Goal: Transaction & Acquisition: Book appointment/travel/reservation

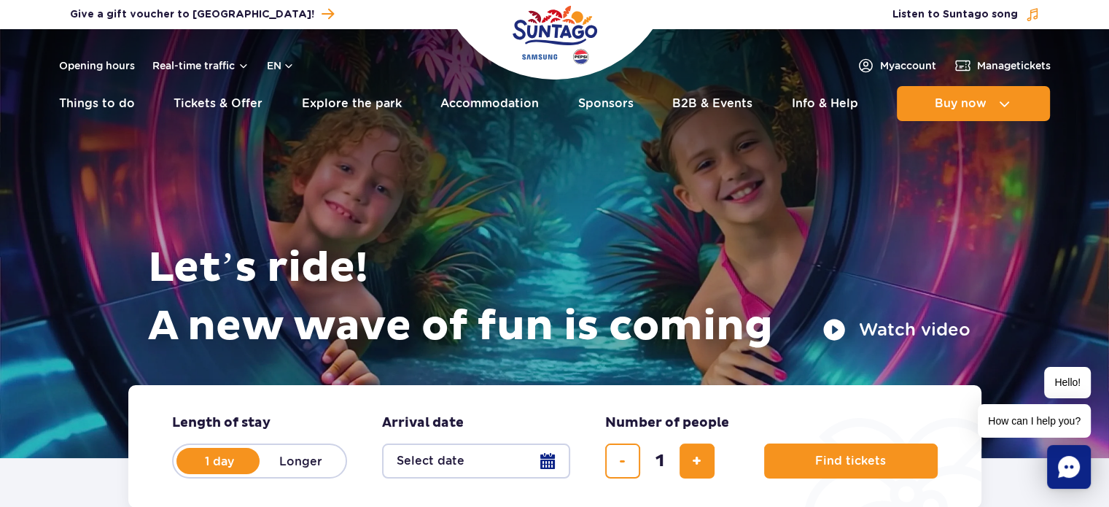
click at [297, 66] on div "Opening hours Real-time traffic en PL EN UA My account Manage tickets" at bounding box center [555, 66] width 992 height 18
click at [283, 65] on button "en" at bounding box center [281, 65] width 28 height 15
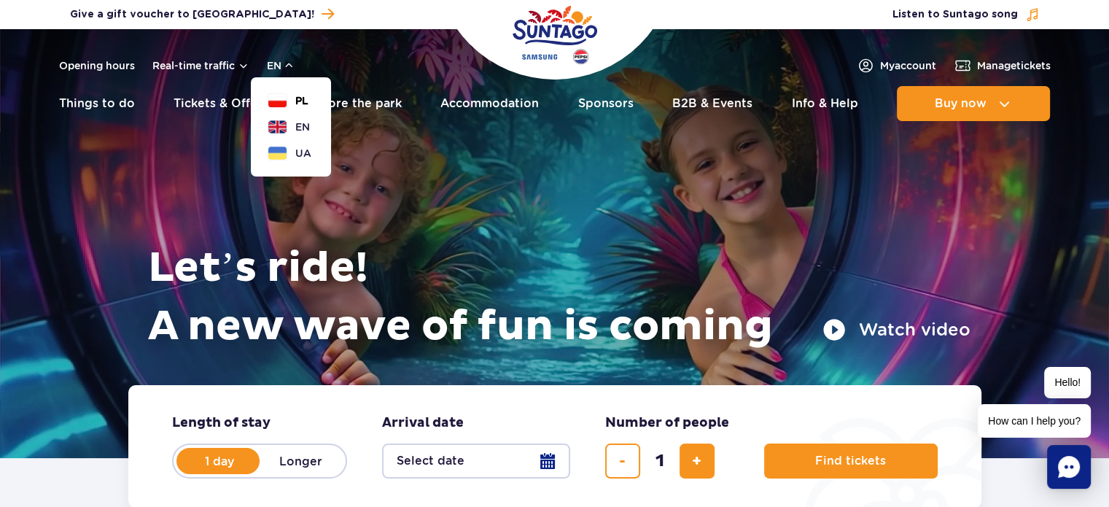
click at [304, 98] on span "PL" at bounding box center [301, 100] width 13 height 15
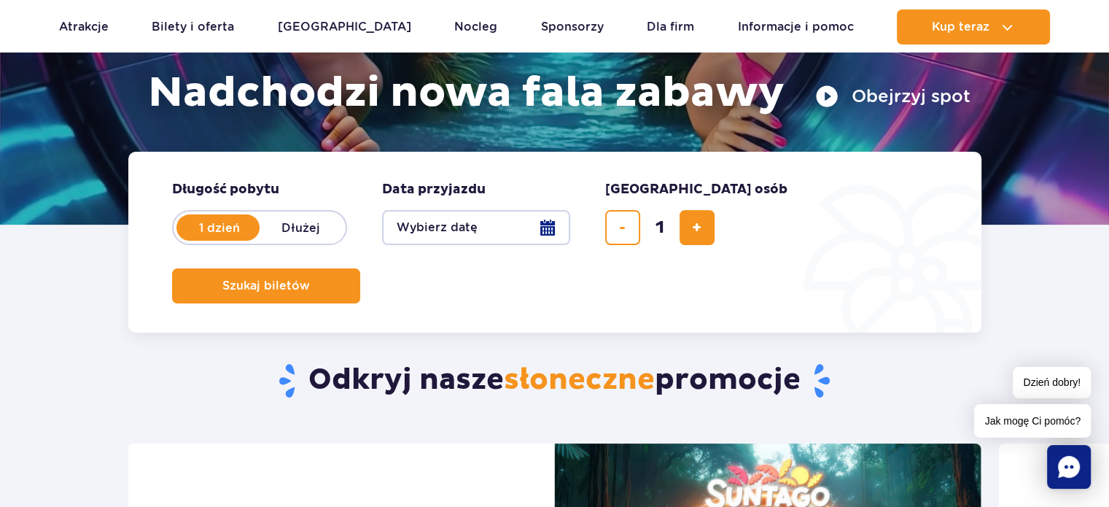
scroll to position [236, 0]
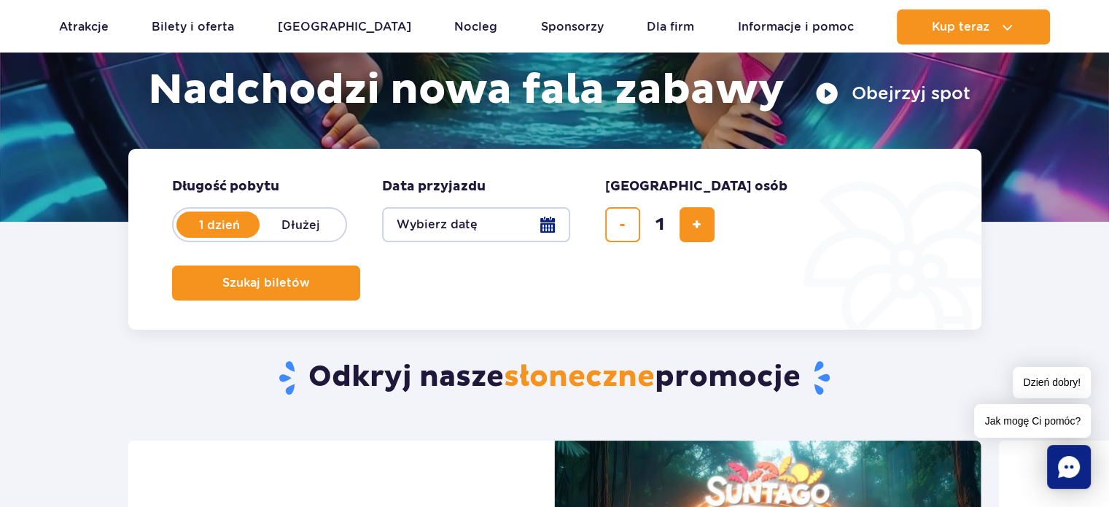
click at [520, 225] on button "Wybierz datę" at bounding box center [476, 224] width 188 height 35
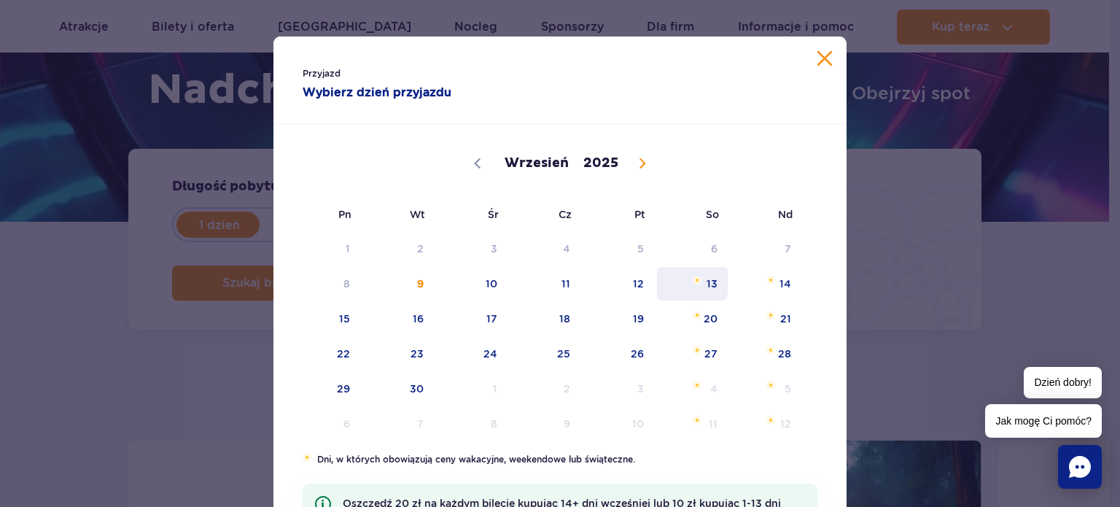
click at [682, 280] on span "13" at bounding box center [693, 284] width 74 height 34
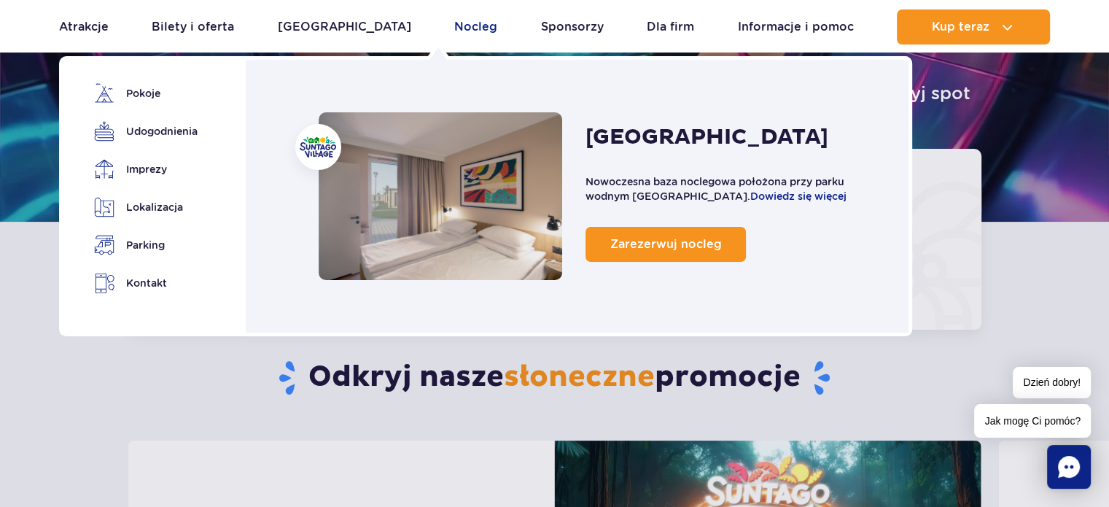
click at [454, 29] on link "Nocleg" at bounding box center [475, 26] width 43 height 35
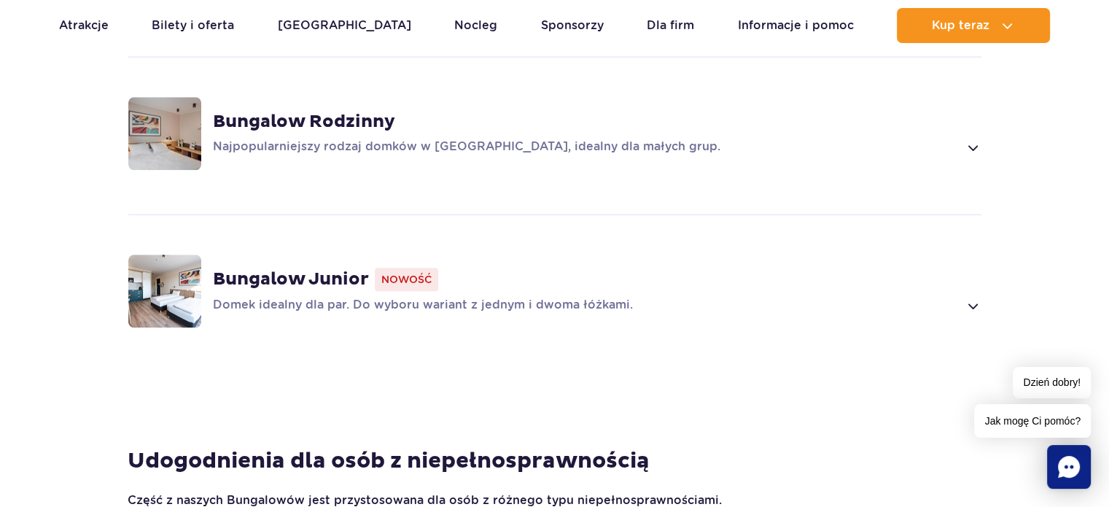
scroll to position [1187, 0]
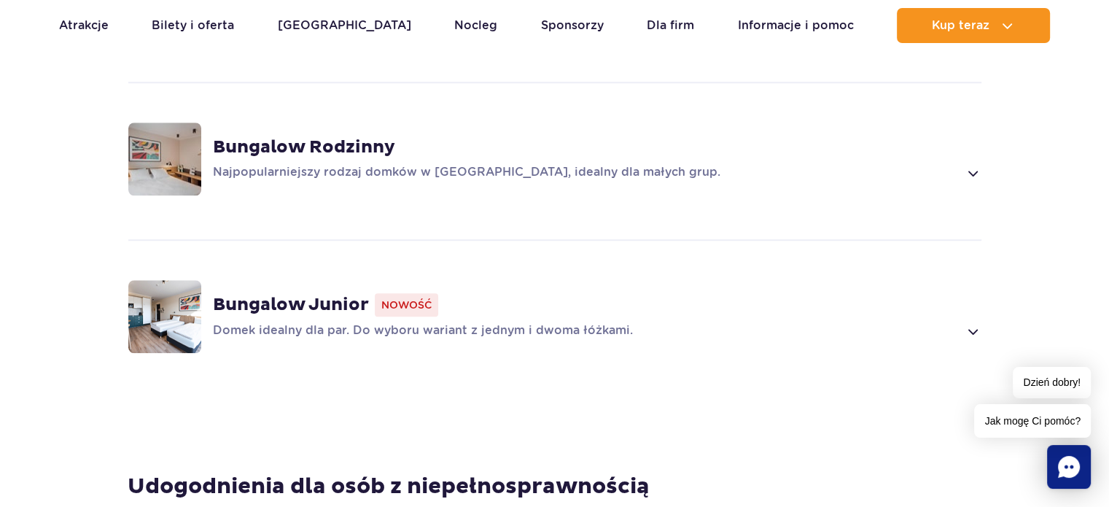
click at [386, 164] on p "Najpopularniejszy rodzaj domków w Suntago Village, idealny dla małych grup." at bounding box center [586, 173] width 746 height 18
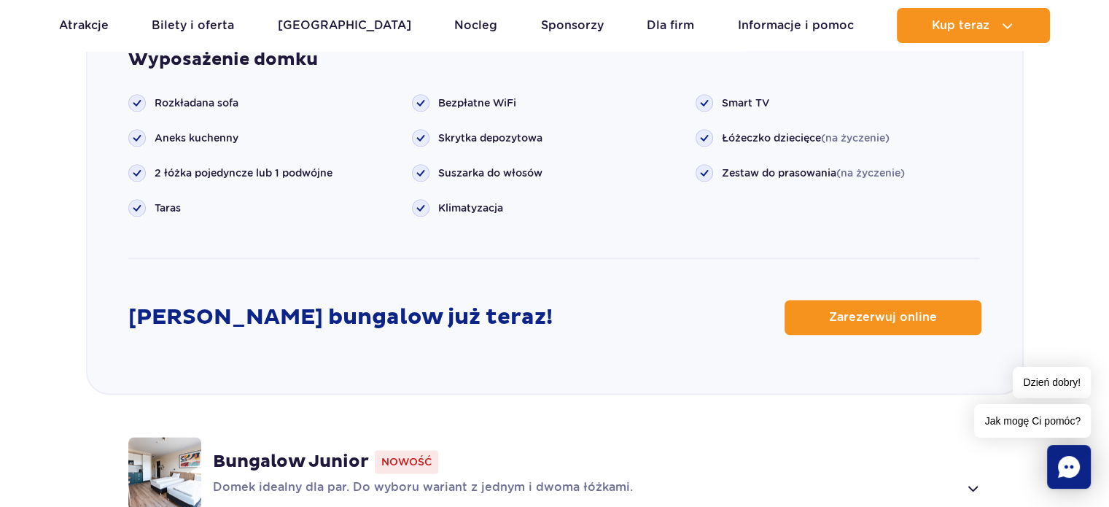
scroll to position [1817, 0]
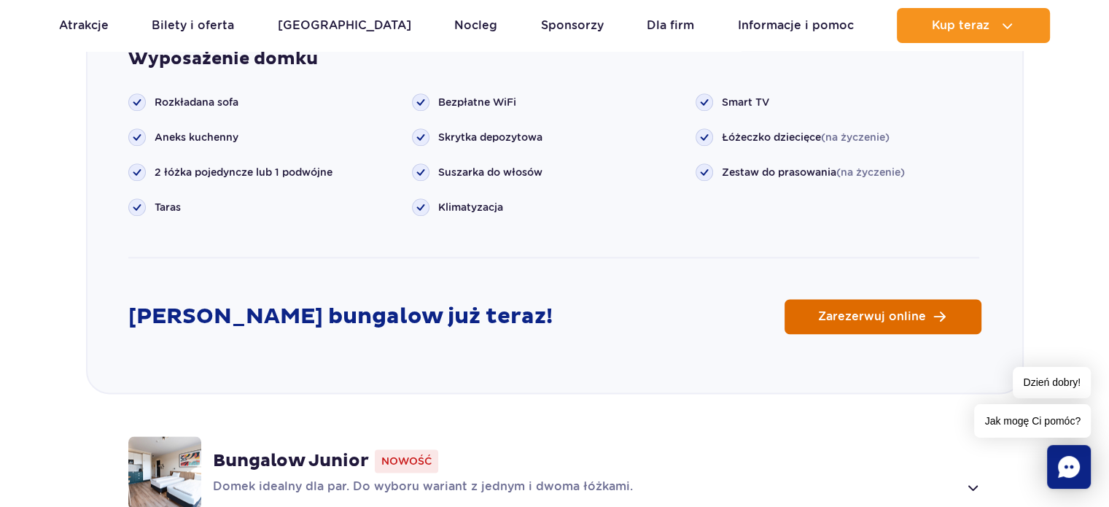
click at [902, 311] on span "Zarezerwuj online" at bounding box center [872, 317] width 108 height 12
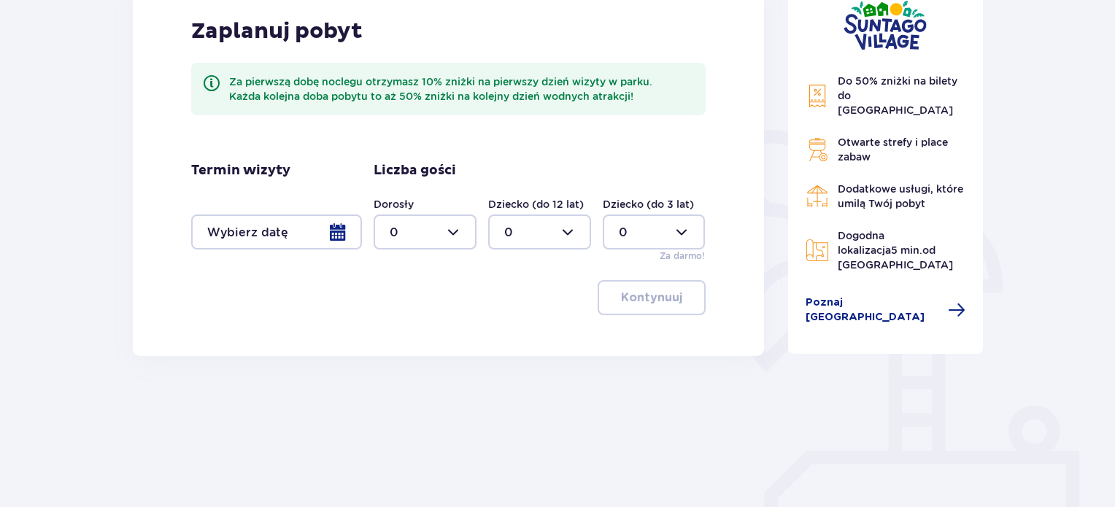
scroll to position [239, 0]
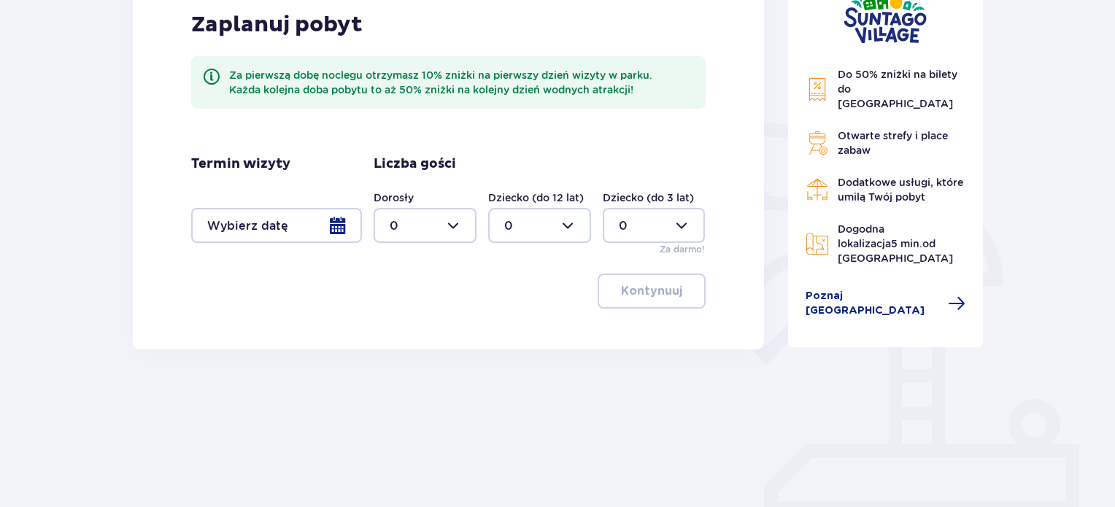
click at [331, 227] on div at bounding box center [276, 225] width 171 height 35
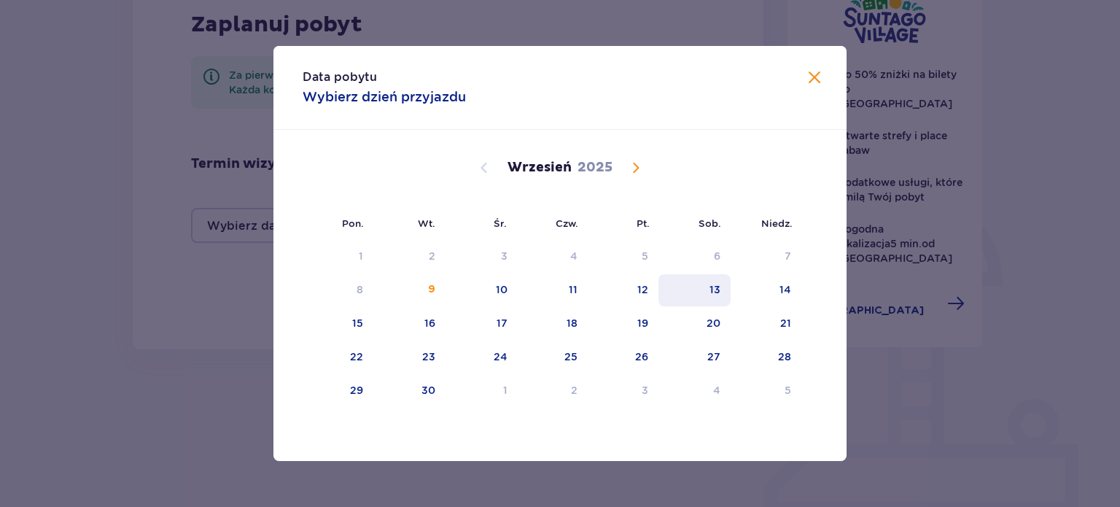
click at [726, 279] on div "13" at bounding box center [695, 290] width 72 height 32
click at [786, 289] on div "14" at bounding box center [786, 289] width 12 height 15
type input "13.09.25 - 14.09.25"
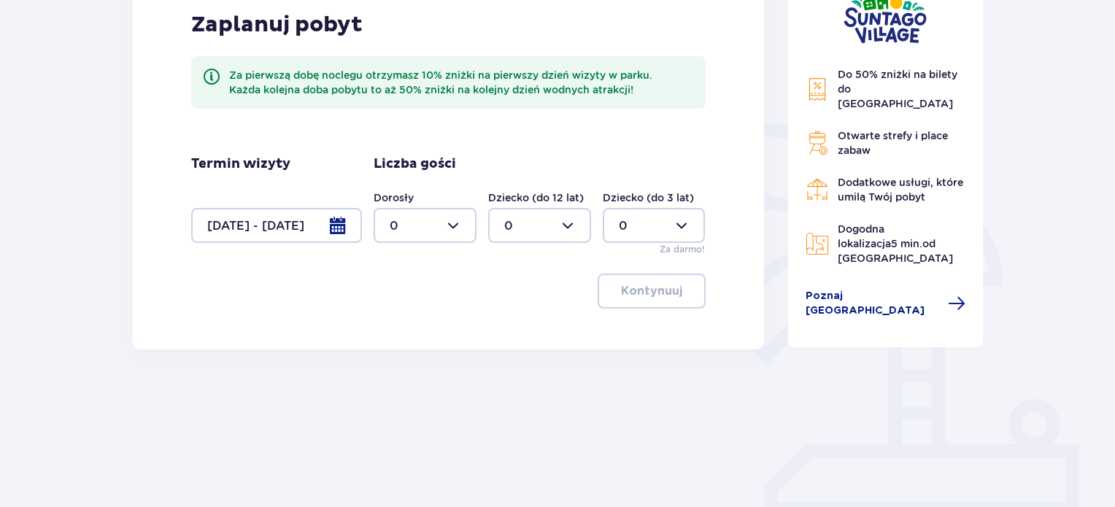
click at [446, 232] on div at bounding box center [424, 225] width 103 height 35
click at [406, 336] on div "2" at bounding box center [425, 331] width 71 height 16
type input "2"
click at [543, 228] on div at bounding box center [539, 225] width 103 height 35
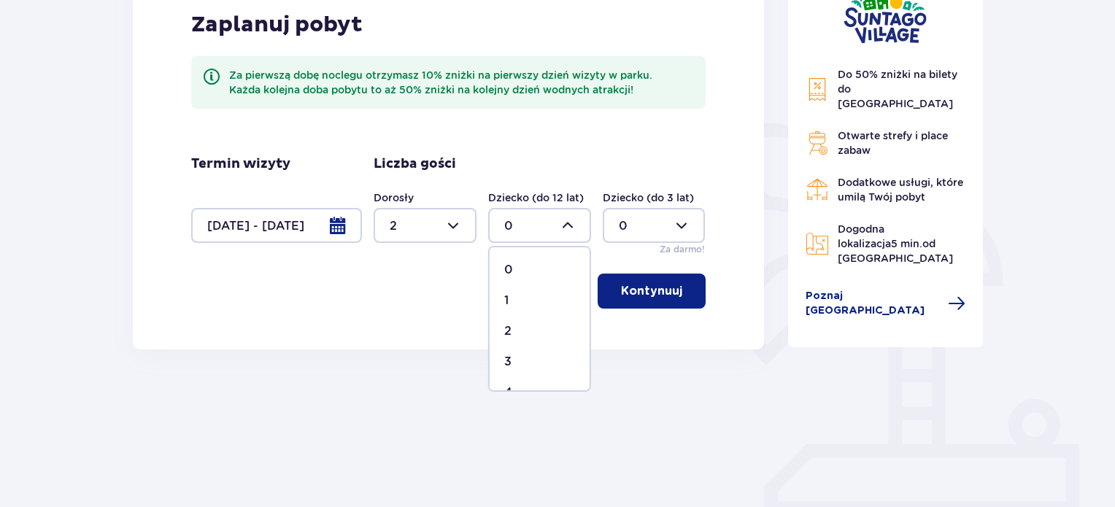
click at [517, 327] on div "2" at bounding box center [539, 331] width 71 height 16
type input "2"
click at [626, 297] on p "Kontynuuj" at bounding box center [651, 291] width 61 height 16
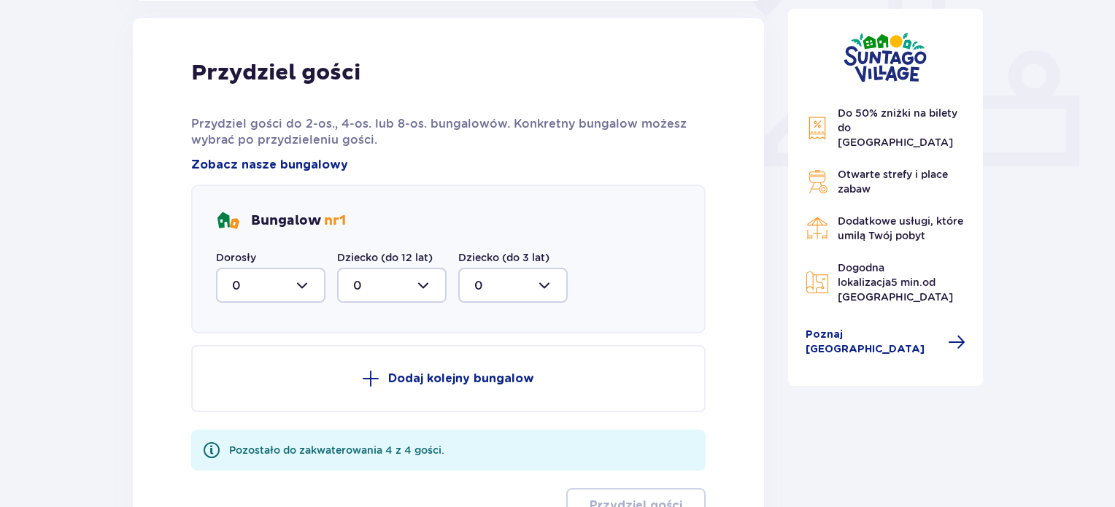
scroll to position [588, 0]
click at [284, 294] on div at bounding box center [270, 284] width 109 height 35
click at [249, 382] on div "2" at bounding box center [270, 390] width 77 height 16
type input "2"
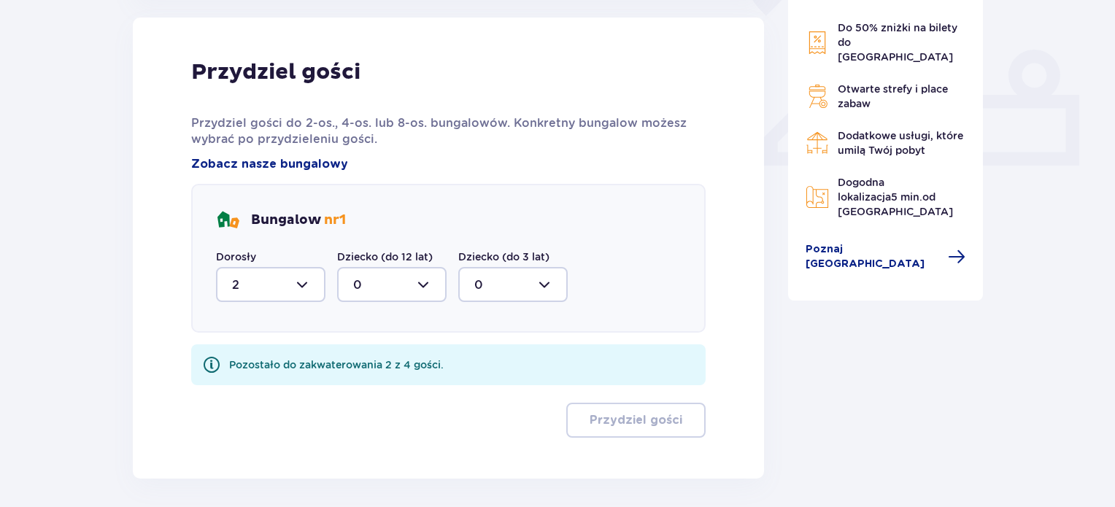
click at [400, 283] on div at bounding box center [391, 284] width 109 height 35
click at [369, 390] on div "2" at bounding box center [391, 390] width 77 height 16
type input "2"
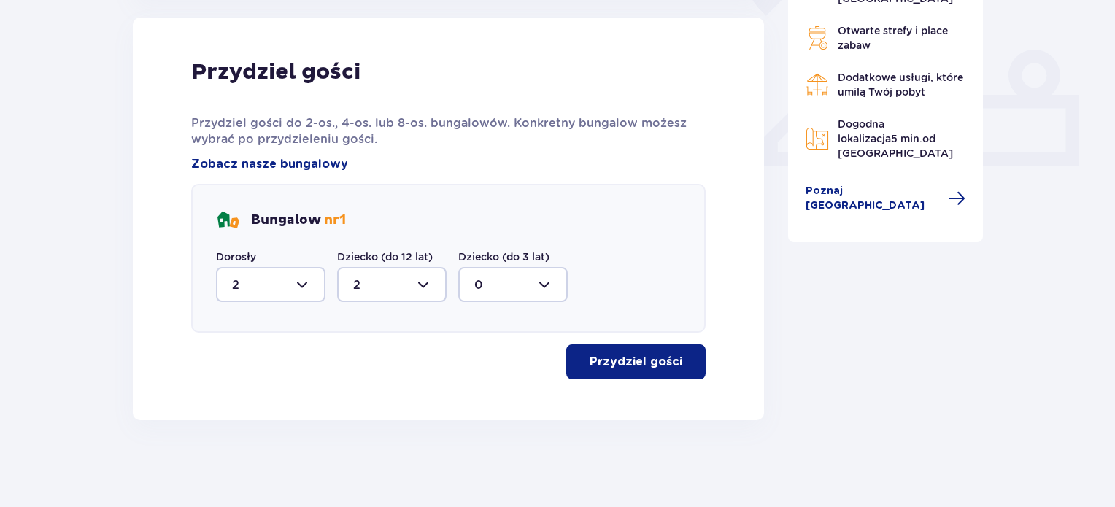
click at [632, 366] on p "Przydziel gości" at bounding box center [635, 362] width 93 height 16
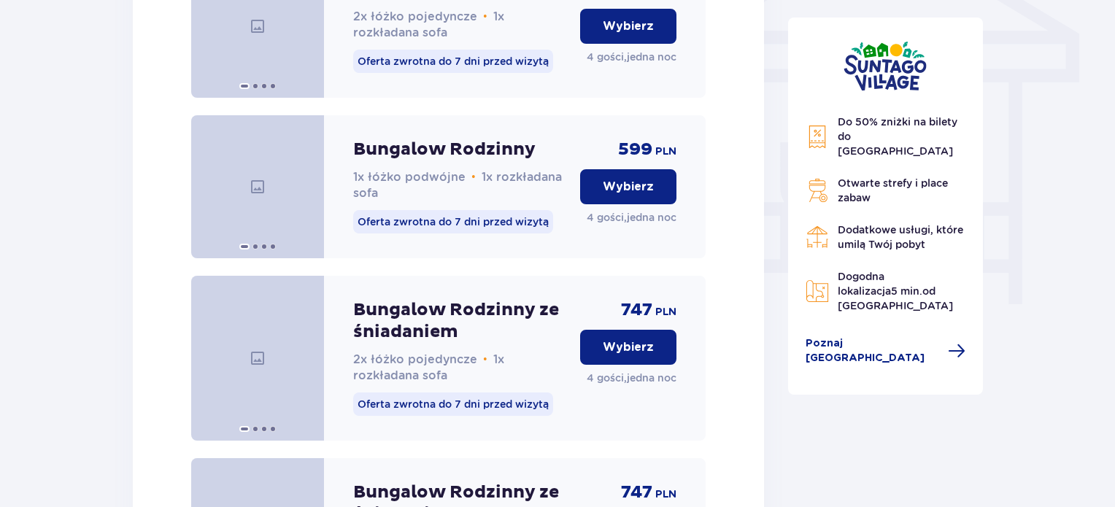
scroll to position [1268, 0]
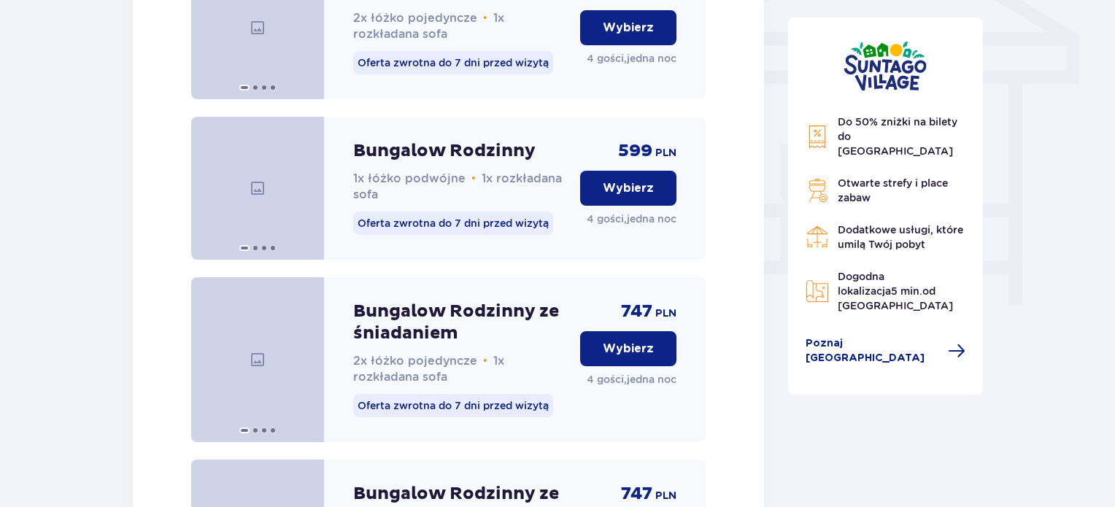
click at [639, 355] on p "Wybierz" at bounding box center [628, 349] width 51 height 16
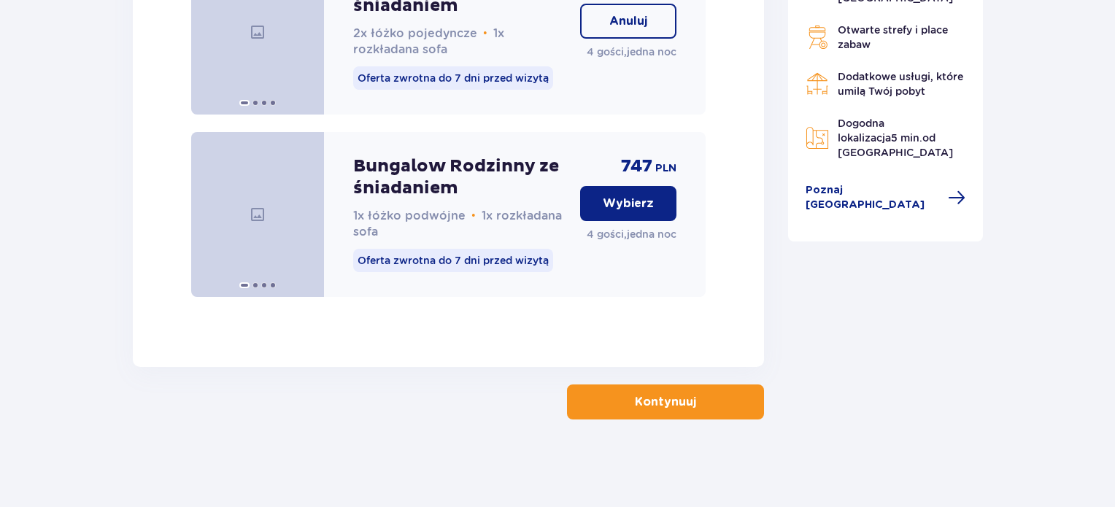
scroll to position [1611, 0]
click at [654, 405] on p "Kontynuuj" at bounding box center [665, 402] width 61 height 16
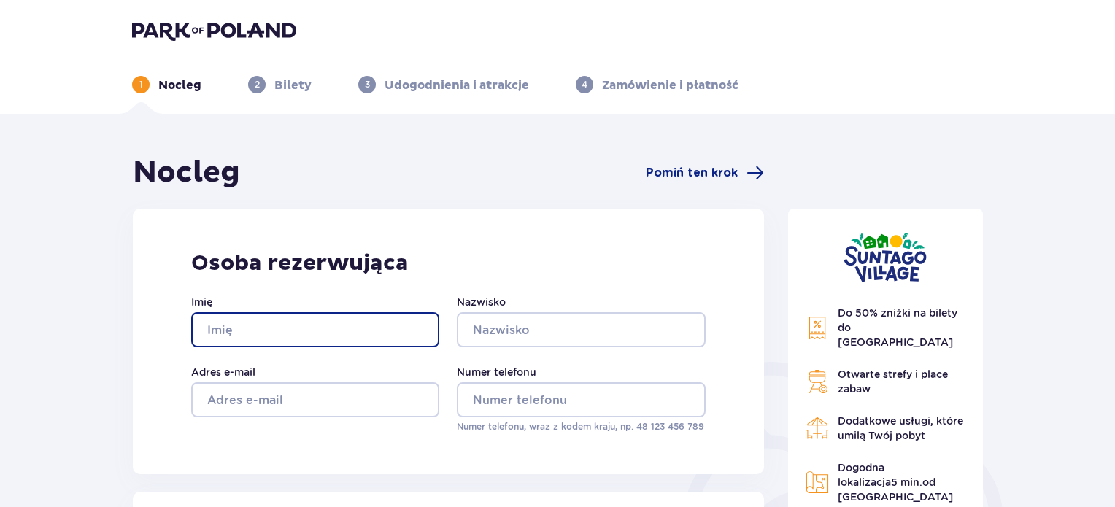
click at [286, 330] on input "Imię" at bounding box center [315, 329] width 248 height 35
type input "Mateusz"
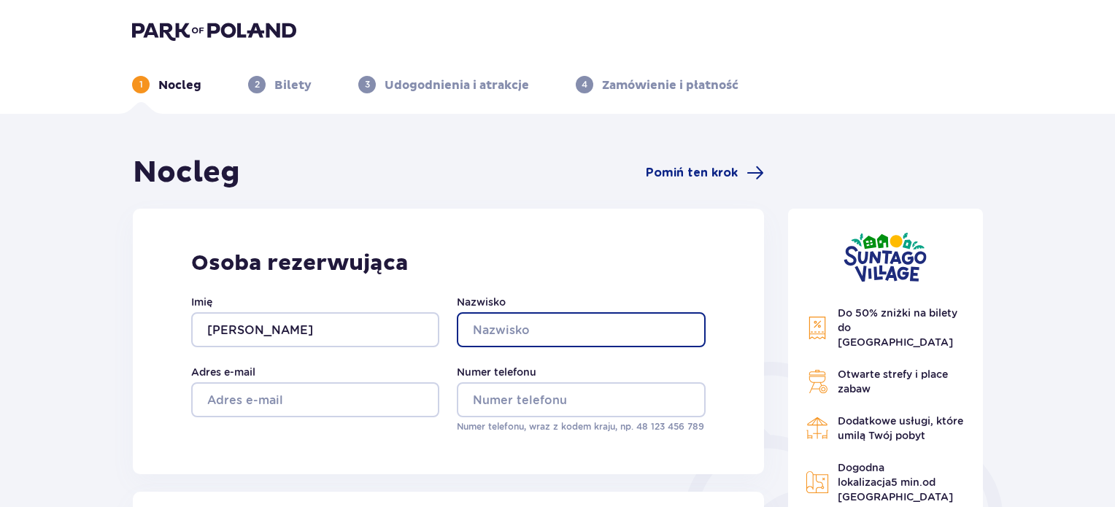
type input "Benka"
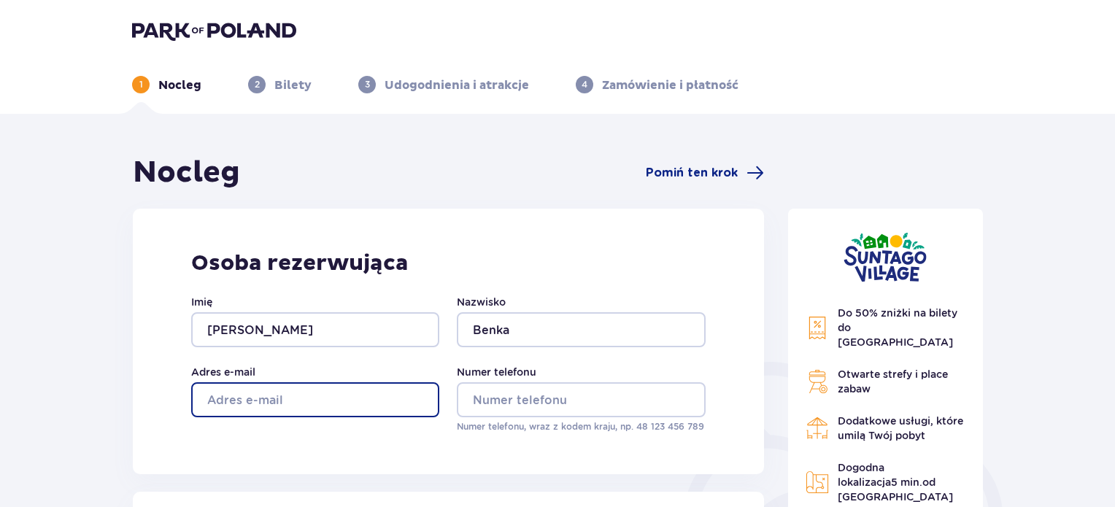
type input "mateuszbenka@gmail.com"
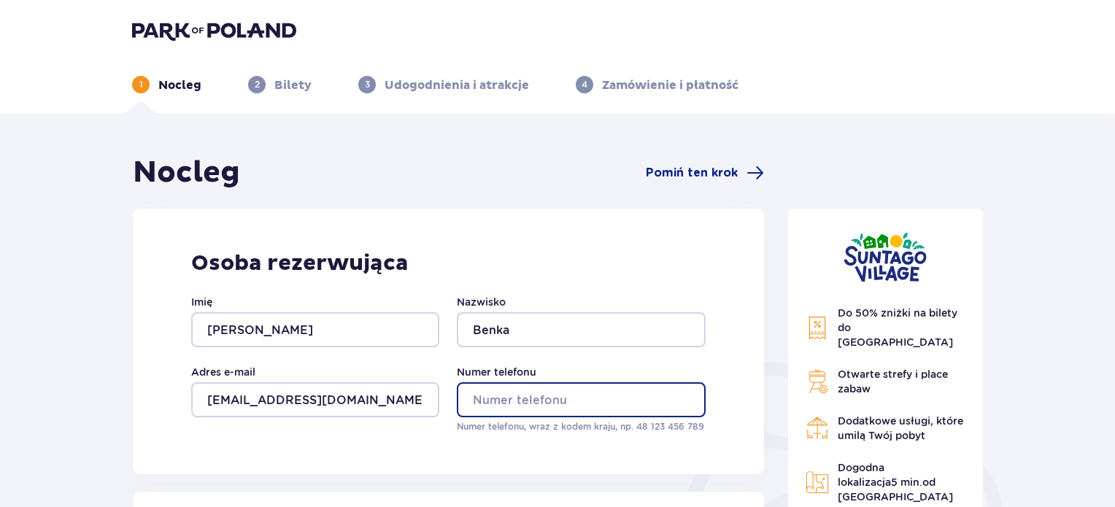
type input "506819300"
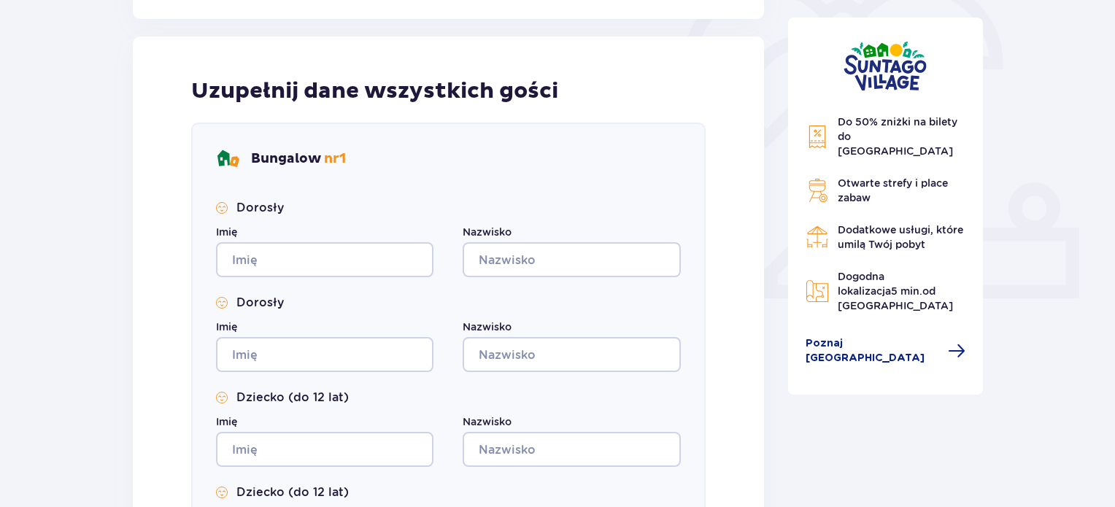
scroll to position [458, 0]
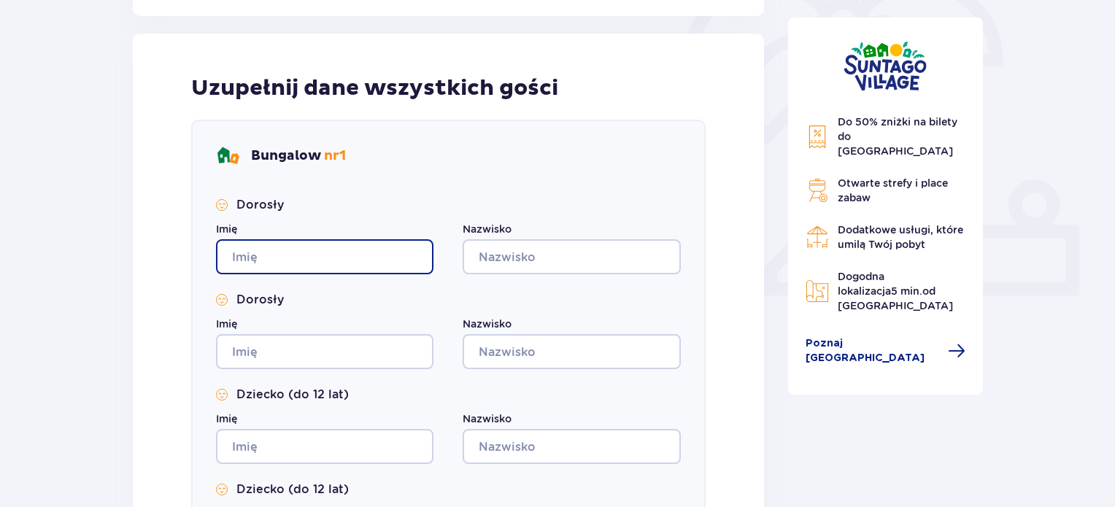
click at [327, 245] on input "Imię" at bounding box center [324, 256] width 217 height 35
type input "Mateusz"
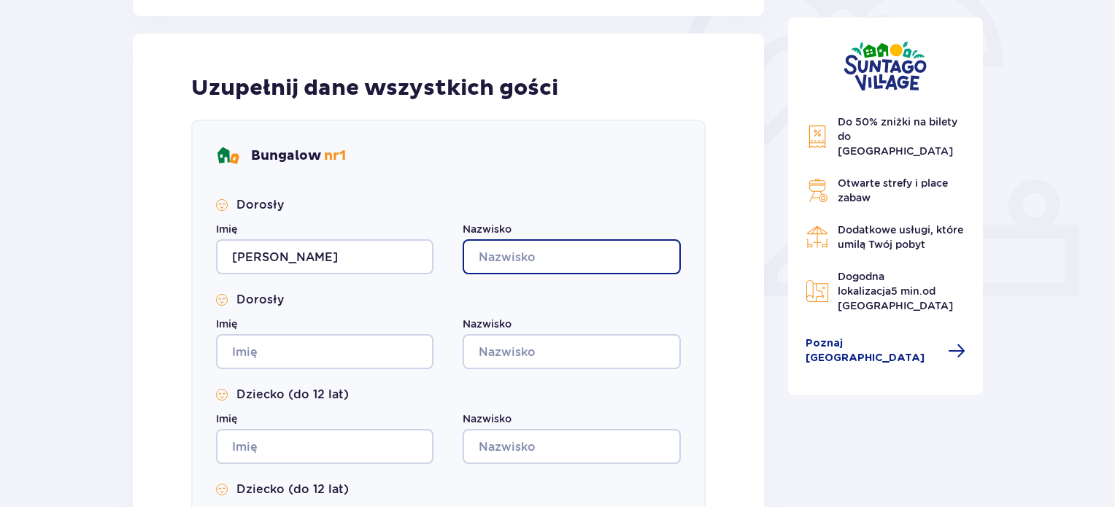
type input "Benka"
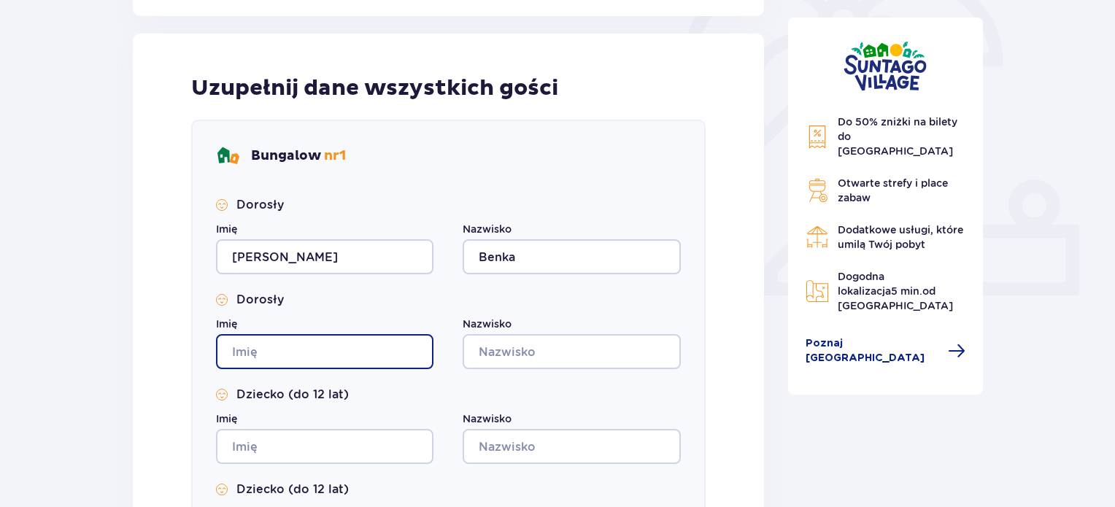
type input "Mateusz"
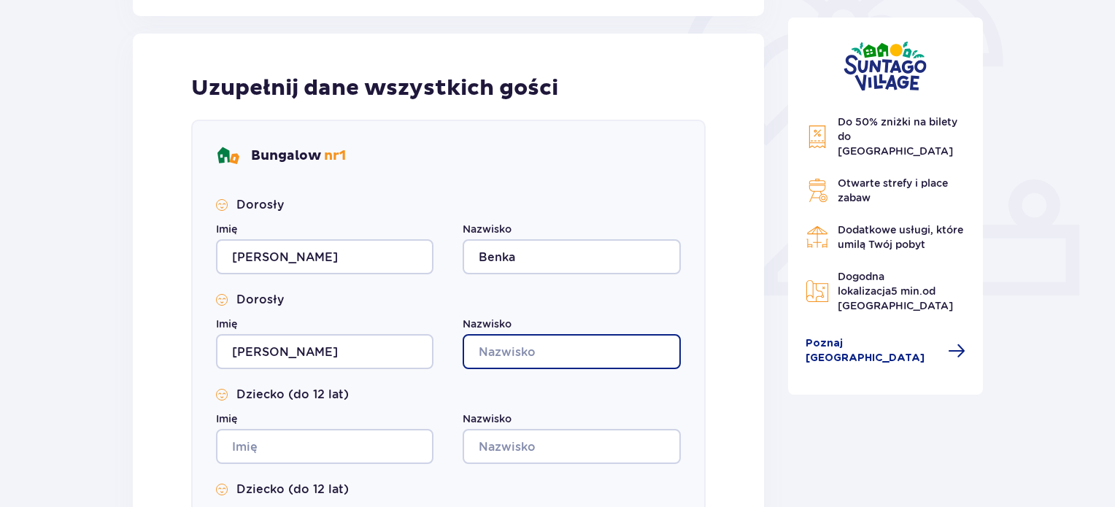
type input "Benka"
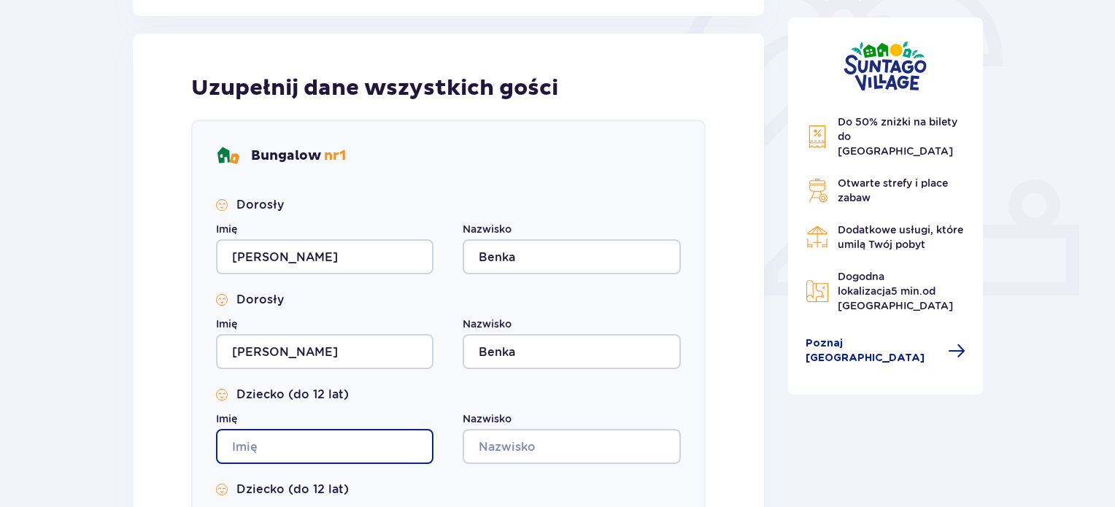
type input "Mateusz"
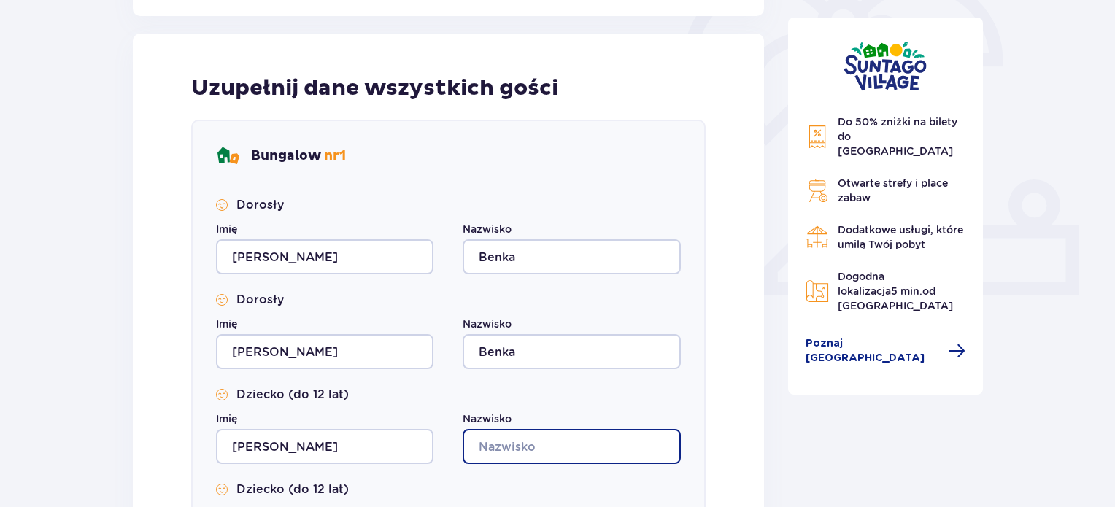
type input "Benka"
type input "Mateusz"
type input "Benka"
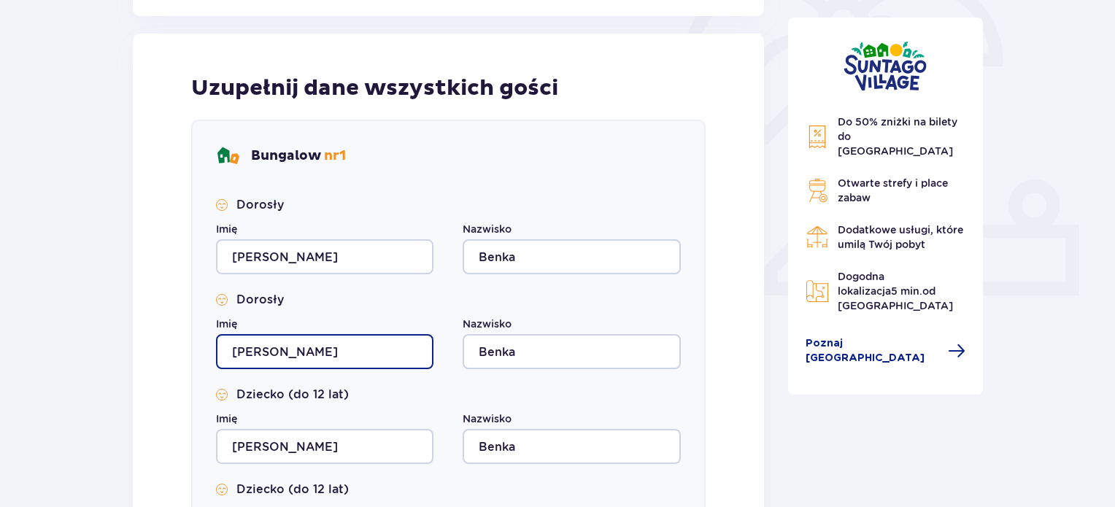
drag, startPoint x: 314, startPoint y: 341, endPoint x: 128, endPoint y: 379, distance: 190.4
click at [128, 379] on div "Nocleg Pomiń ten krok Osoba rezerwująca Imię Mateusz Nazwisko Benka Adres e-mai…" at bounding box center [448, 237] width 654 height 1080
type input "Marta"
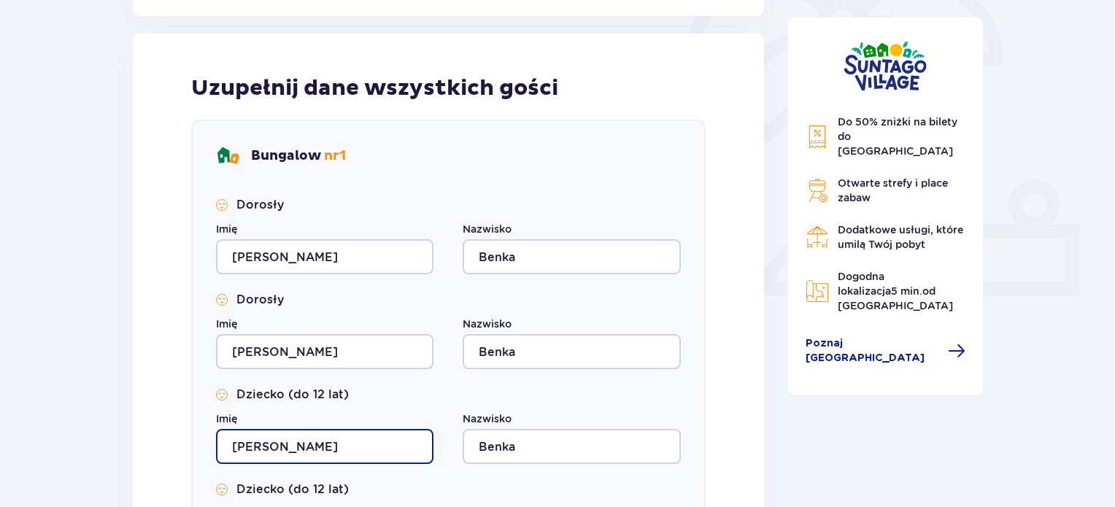
click at [289, 444] on input "Mateusz" at bounding box center [324, 446] width 217 height 35
type input "M"
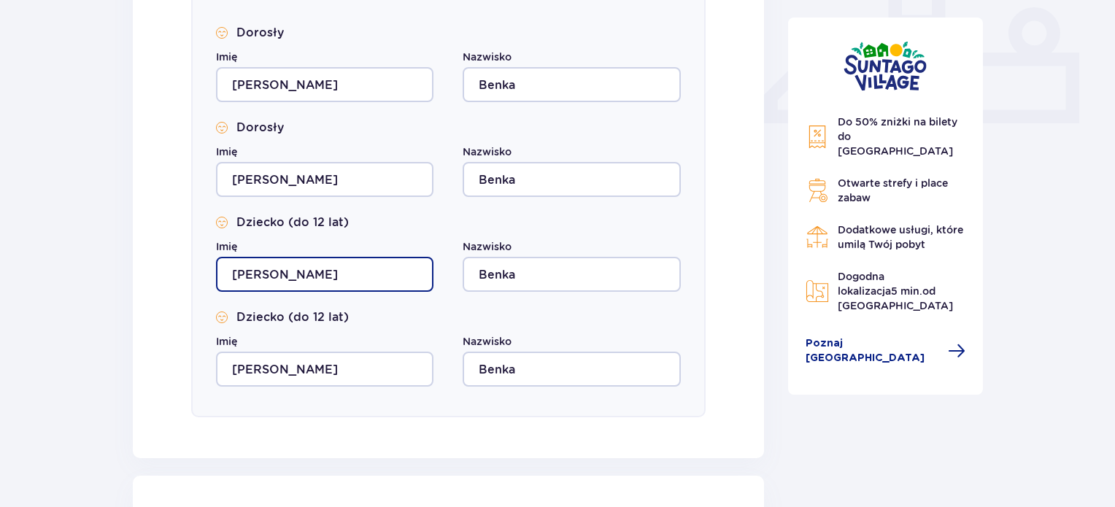
scroll to position [632, 0]
type input "Krzysztof"
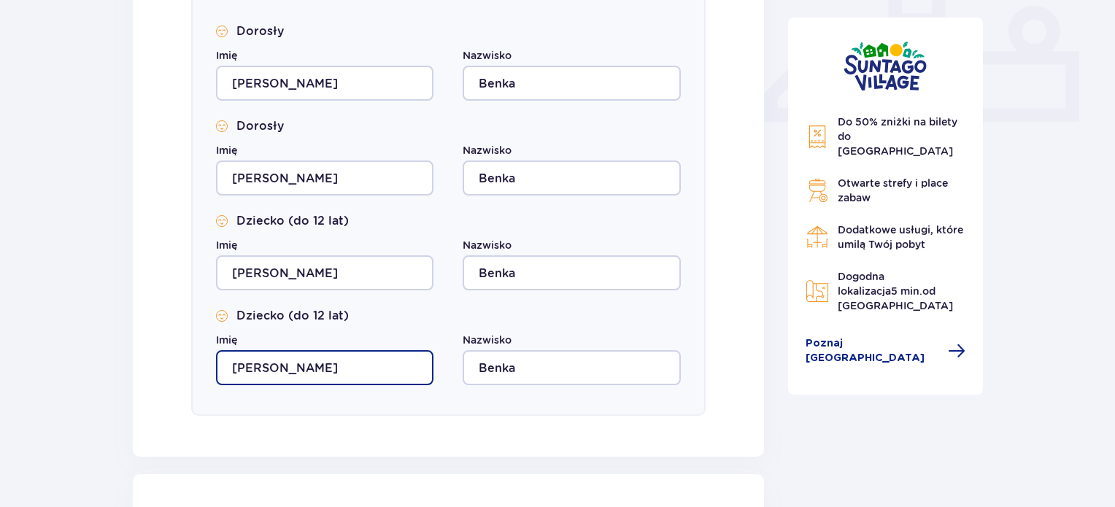
click at [300, 360] on input "Mateusz" at bounding box center [324, 367] width 217 height 35
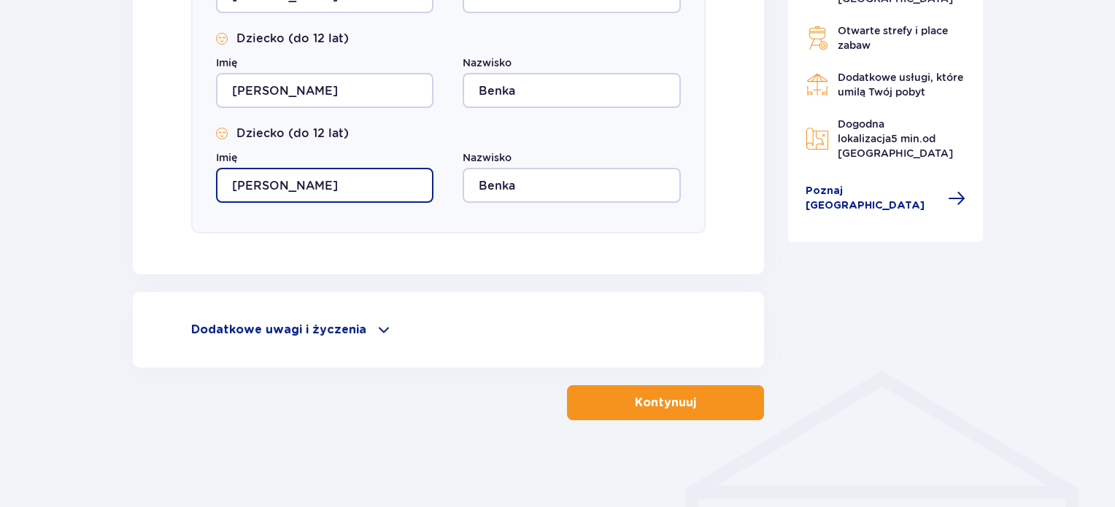
type input "Michal"
click at [679, 400] on p "Kontynuuj" at bounding box center [665, 403] width 61 height 16
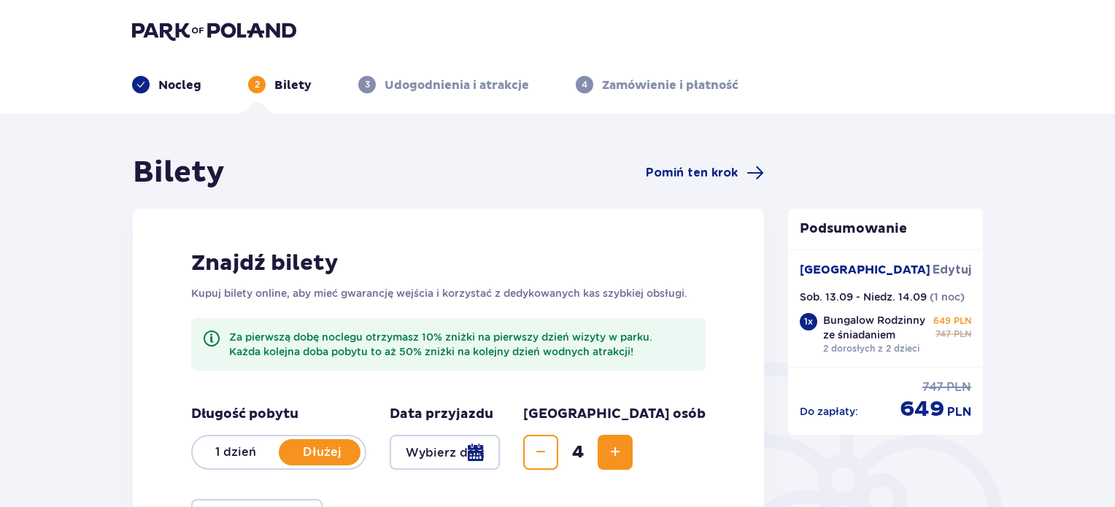
scroll to position [207, 0]
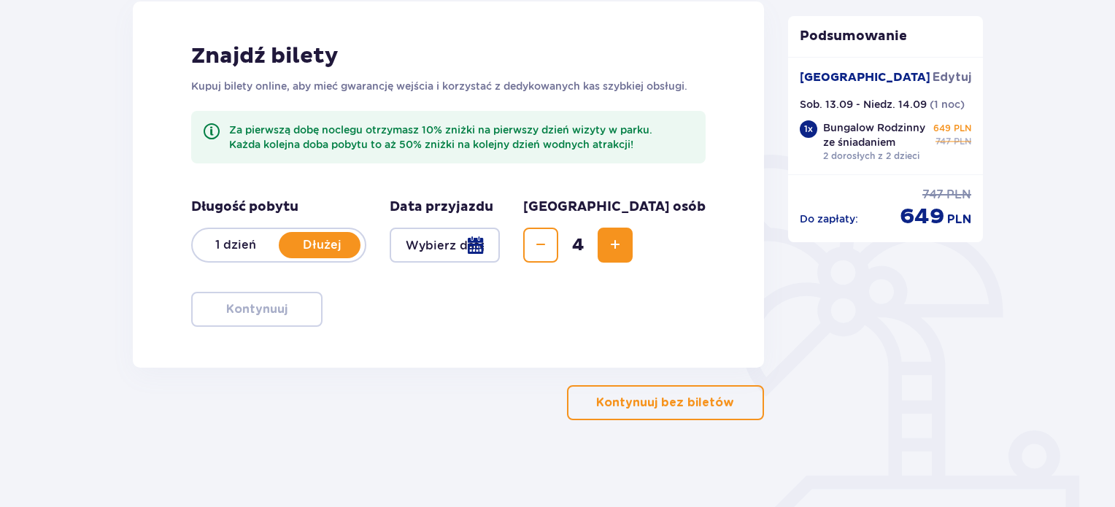
click at [485, 255] on div at bounding box center [445, 245] width 110 height 35
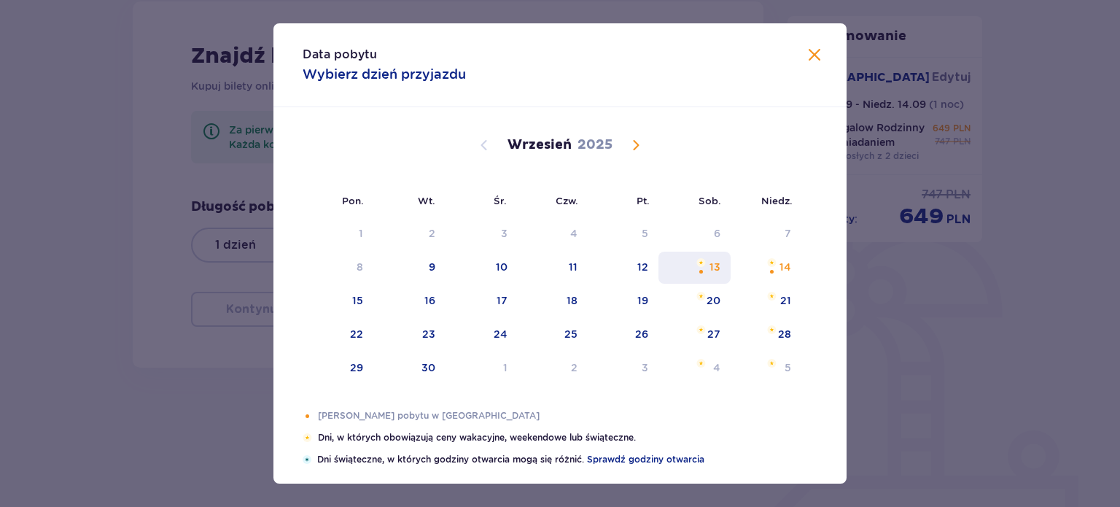
click at [699, 260] on img "Choose sobota, 13 września 2025 as your check-in date. It’s available." at bounding box center [701, 262] width 9 height 9
click at [813, 50] on span at bounding box center [815, 56] width 18 height 18
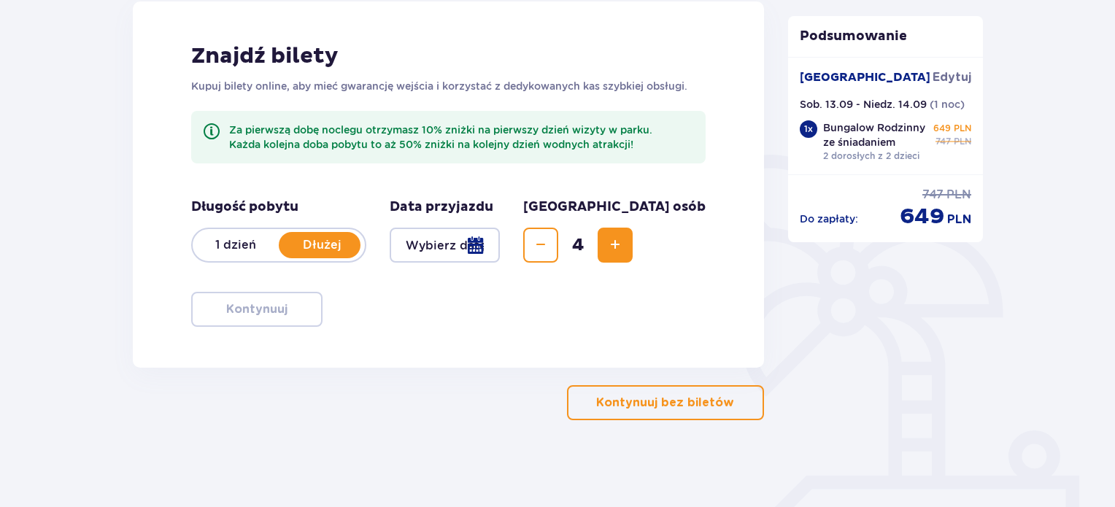
click at [489, 241] on div at bounding box center [445, 245] width 110 height 35
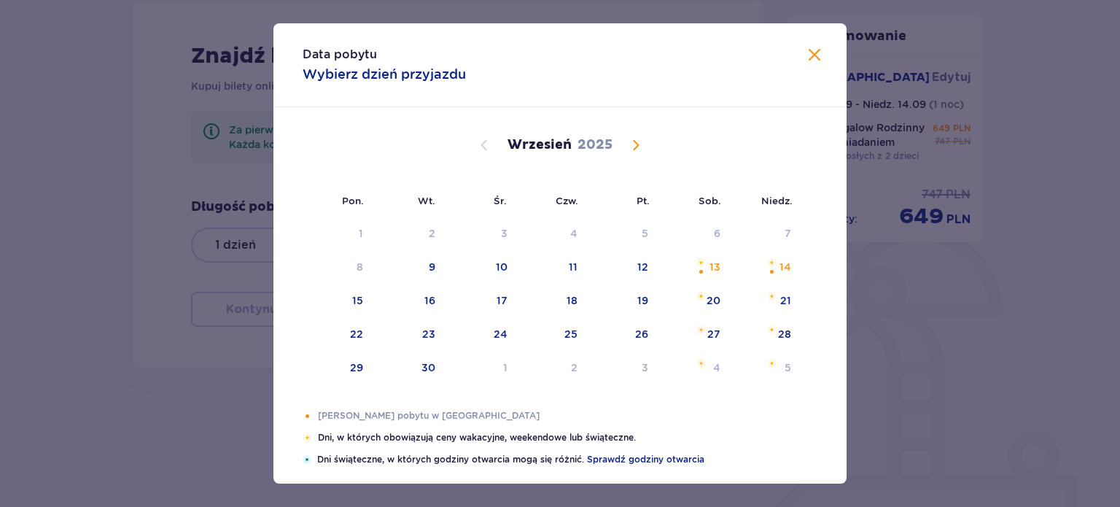
click at [222, 244] on div "Data pobytu Wybierz dzień przyjazdu Pon. Wt. Śr. Czw. Pt. Sob. Niedz. Sierpień …" at bounding box center [560, 253] width 1120 height 507
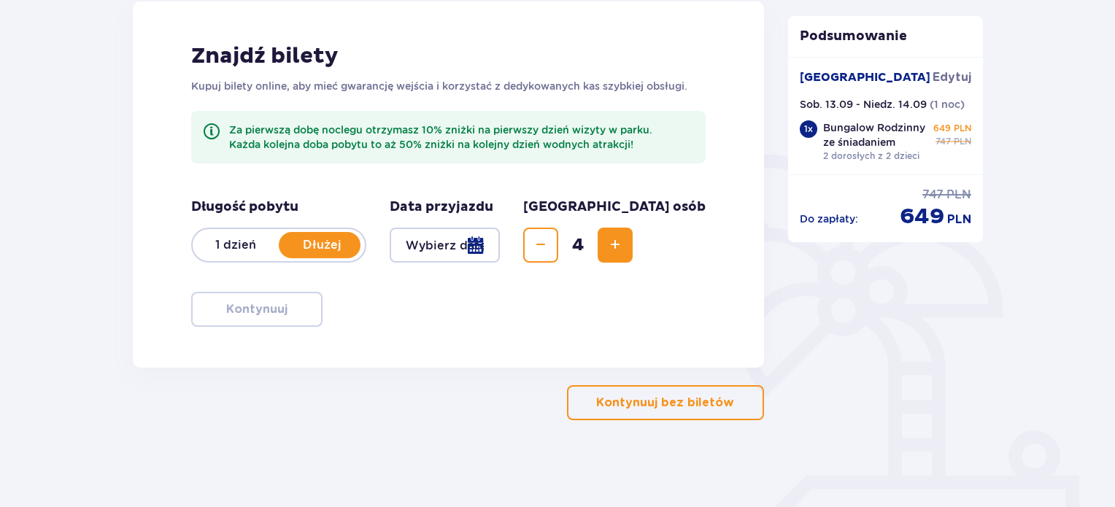
click at [222, 244] on p "1 dzień" at bounding box center [236, 245] width 86 height 16
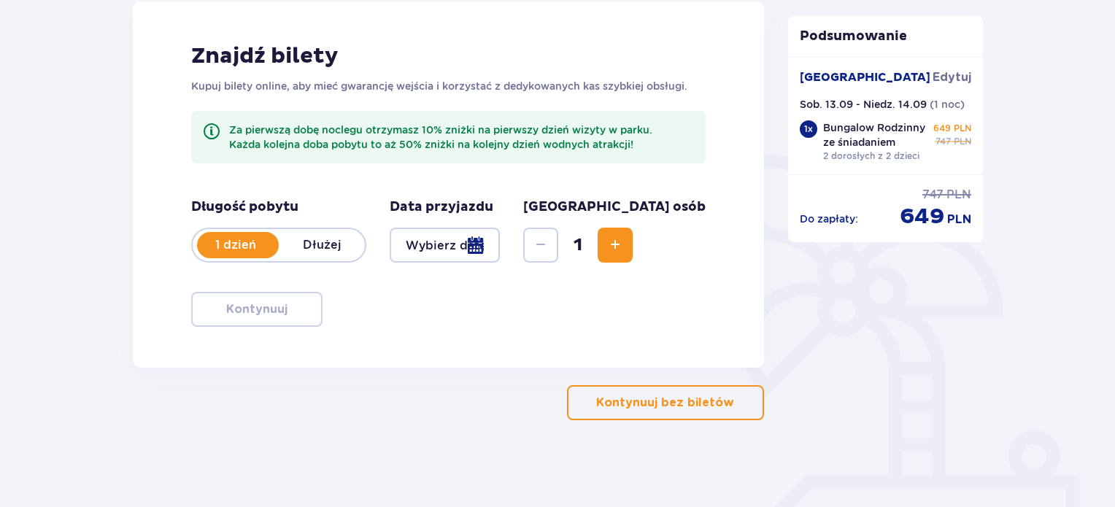
click at [222, 244] on p "1 dzień" at bounding box center [236, 245] width 86 height 16
click at [236, 247] on p "1 dzień" at bounding box center [236, 245] width 86 height 16
click at [417, 247] on div at bounding box center [445, 245] width 110 height 35
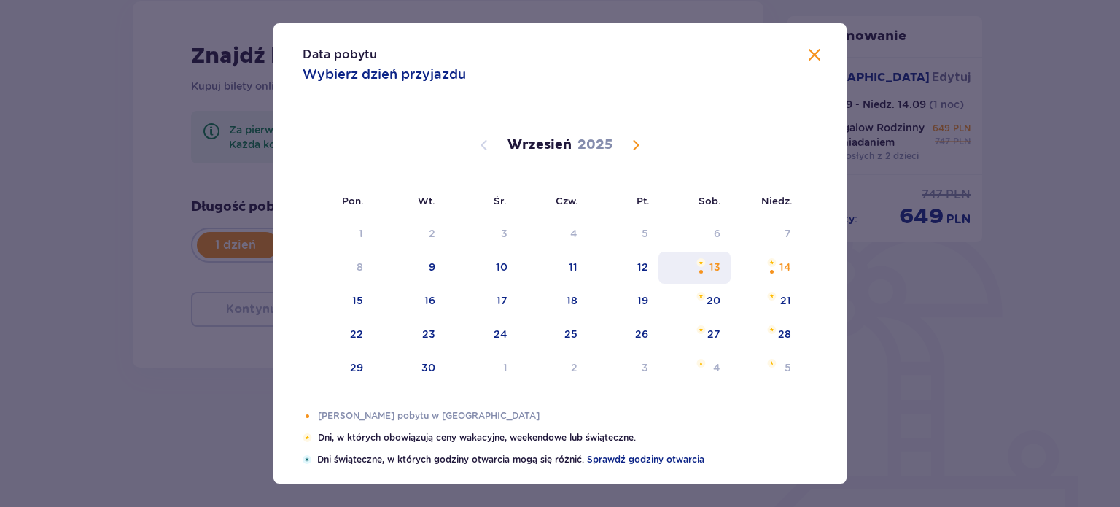
click at [699, 269] on div "sobota, 13 września 2025" at bounding box center [701, 271] width 9 height 9
type input "13.09.25"
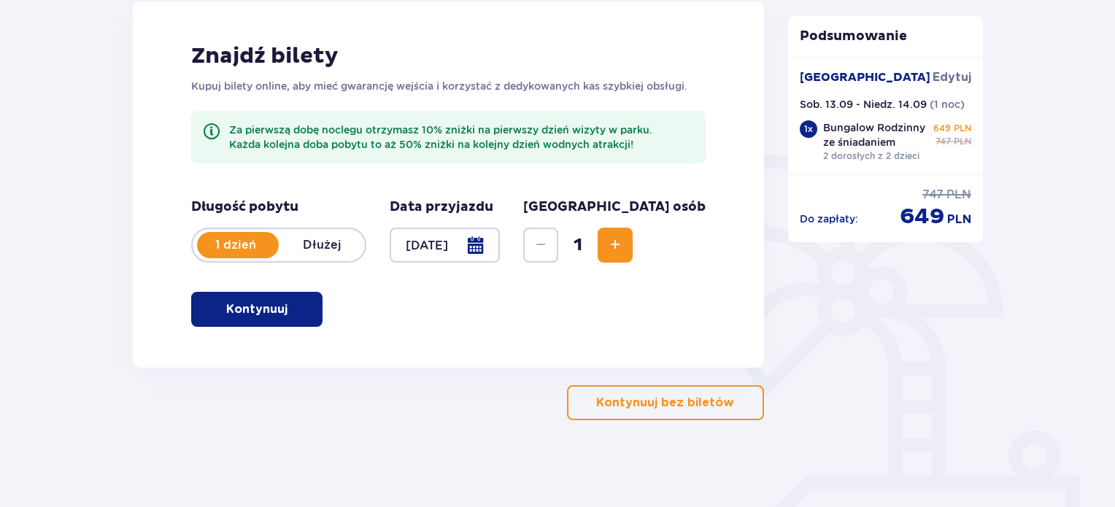
click at [284, 302] on span "button" at bounding box center [291, 310] width 18 height 18
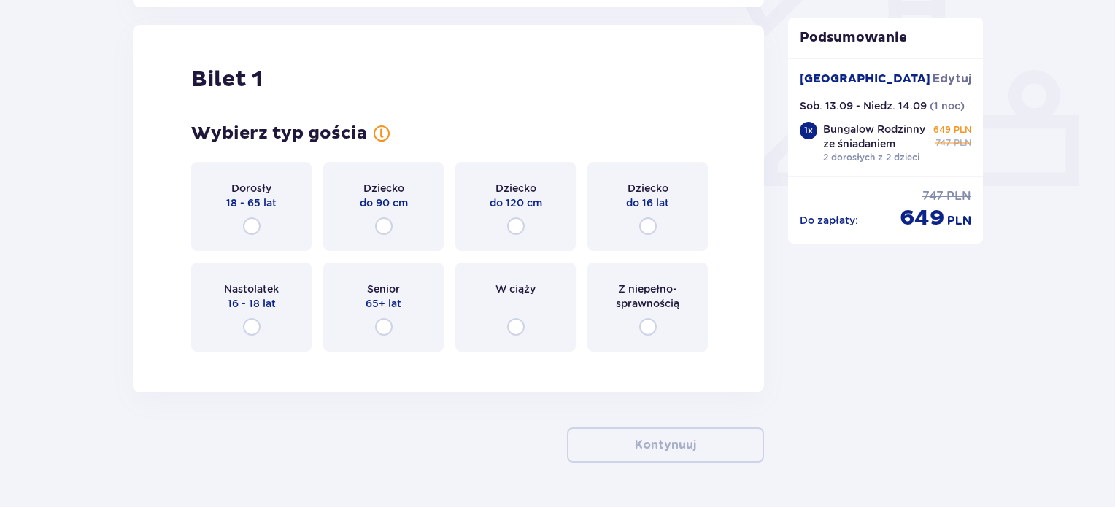
scroll to position [575, 0]
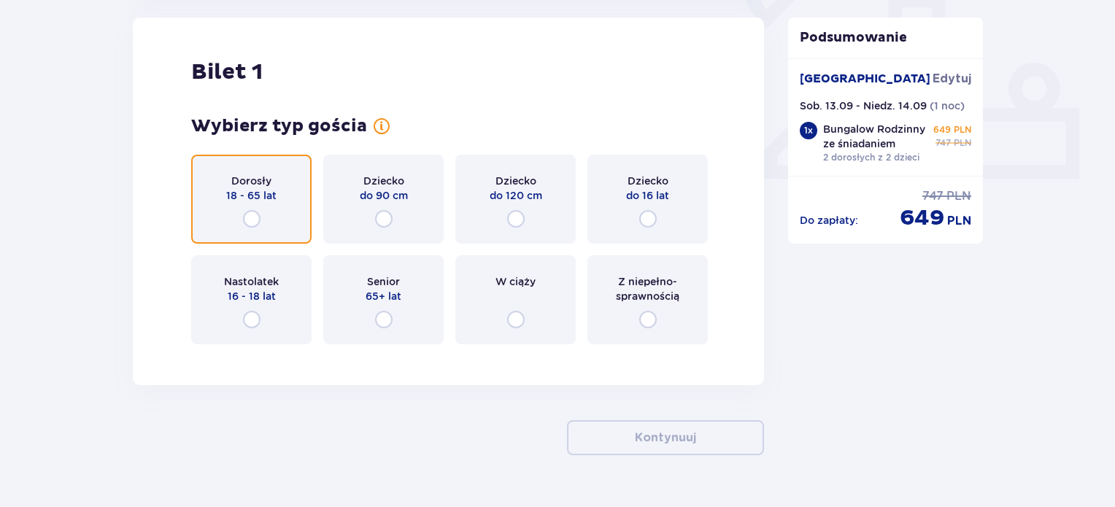
click at [248, 221] on input "radio" at bounding box center [252, 219] width 18 height 18
radio input "true"
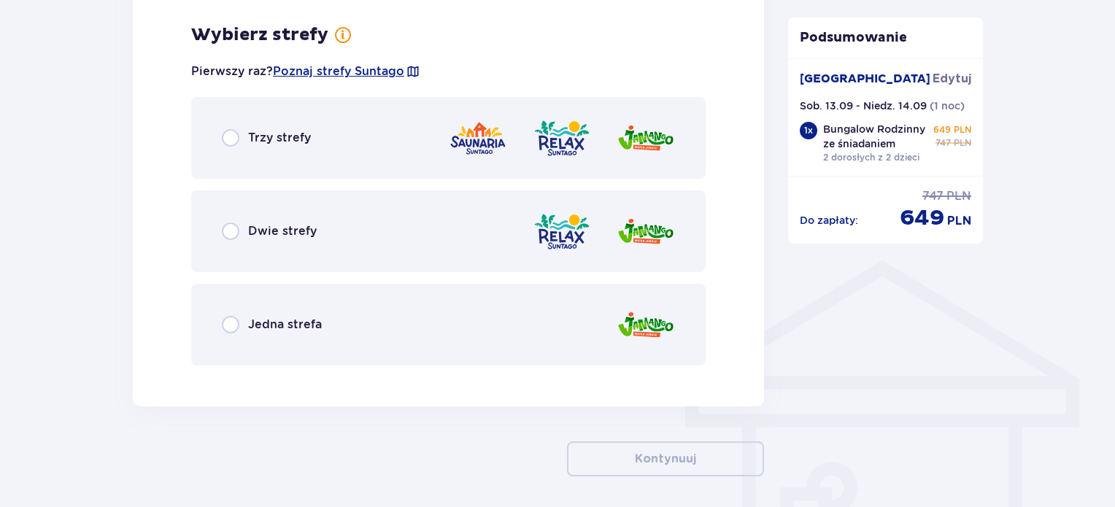
scroll to position [931, 0]
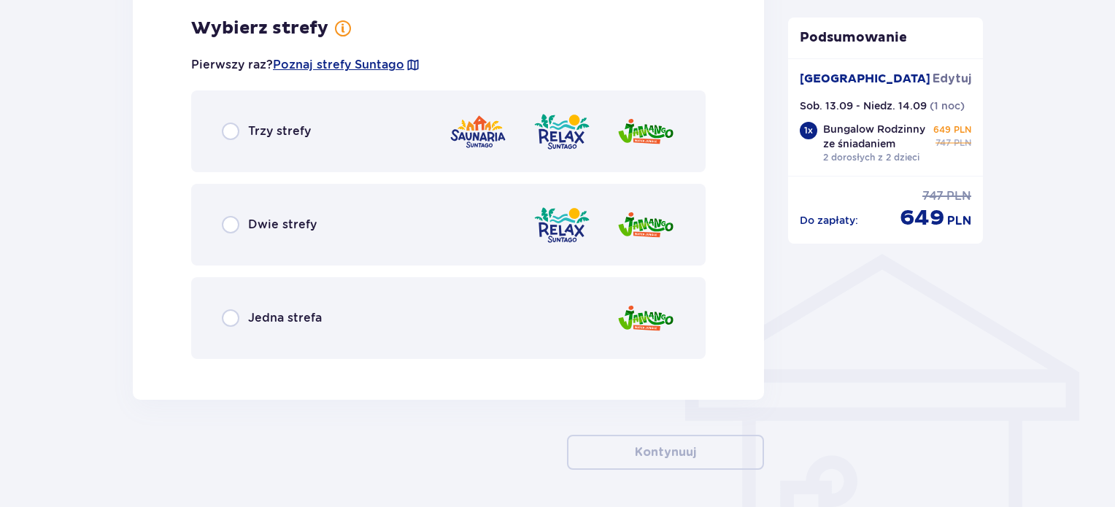
click at [245, 313] on div "Jedna strefa" at bounding box center [272, 318] width 100 height 18
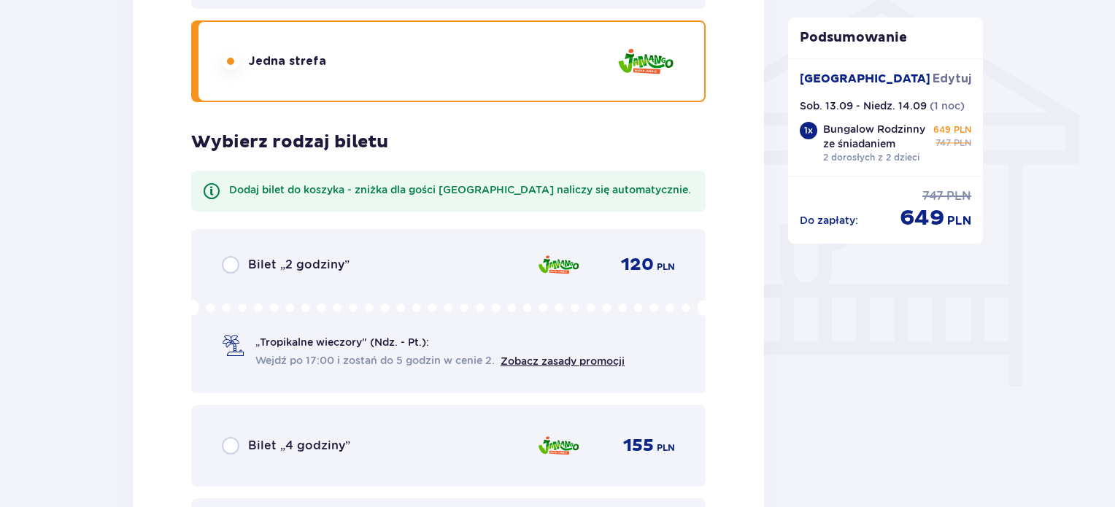
scroll to position [1047, 0]
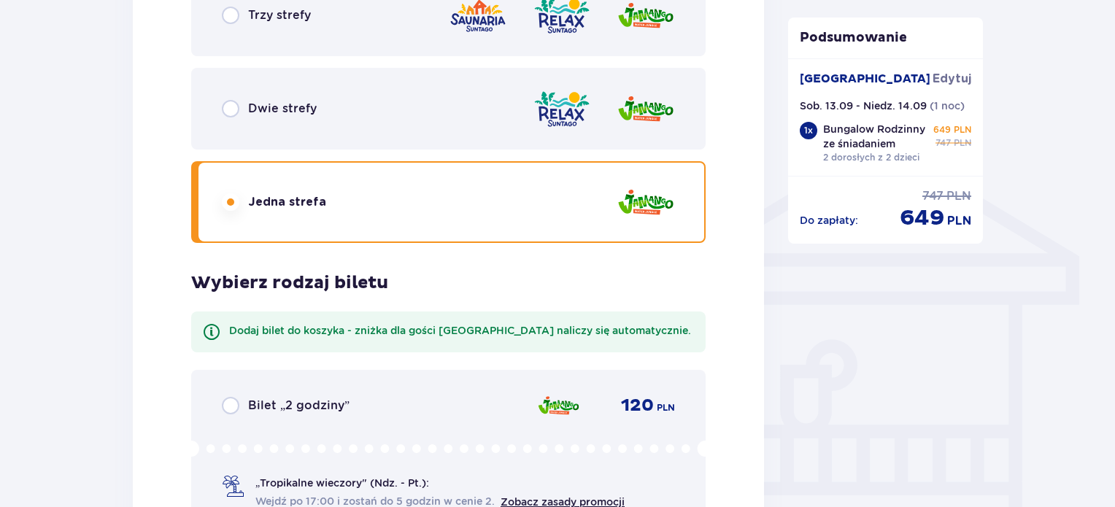
click at [289, 117] on div "Dwie strefy" at bounding box center [448, 109] width 514 height 82
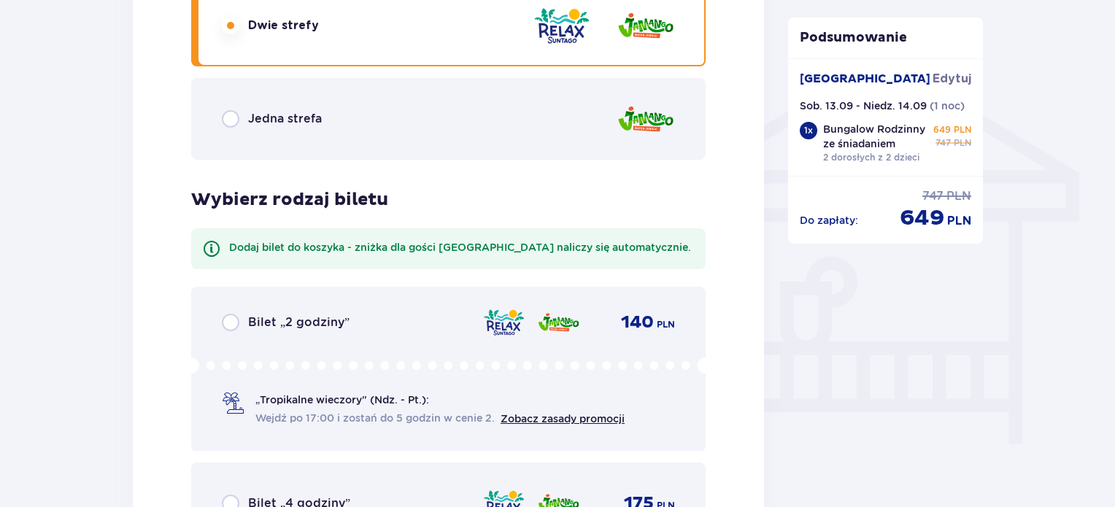
scroll to position [1118, 0]
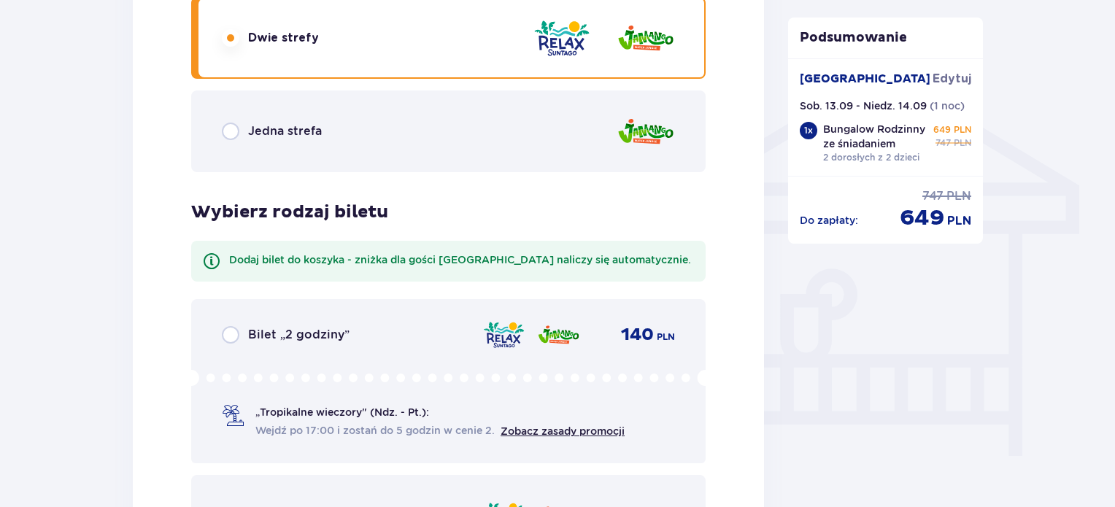
click at [303, 144] on div "Jedna strefa" at bounding box center [448, 131] width 514 height 82
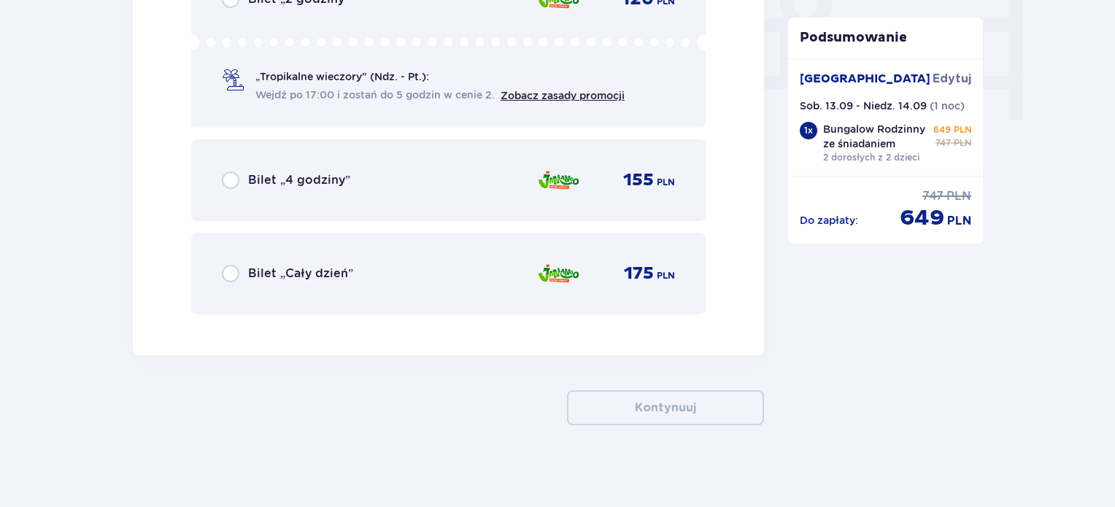
scroll to position [1454, 0]
click at [298, 274] on p "Bilet „Cały dzień”" at bounding box center [300, 273] width 105 height 16
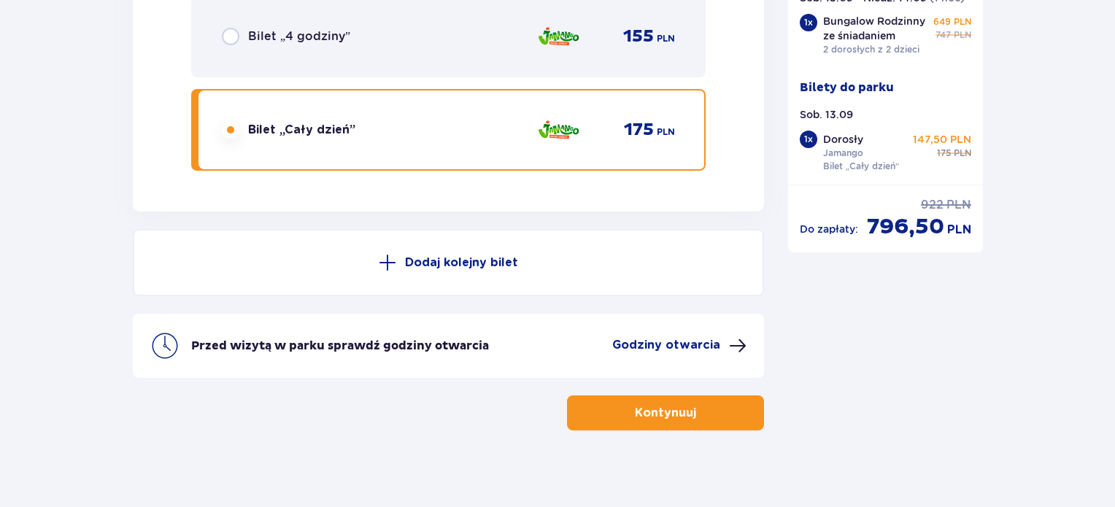
scroll to position [1606, 0]
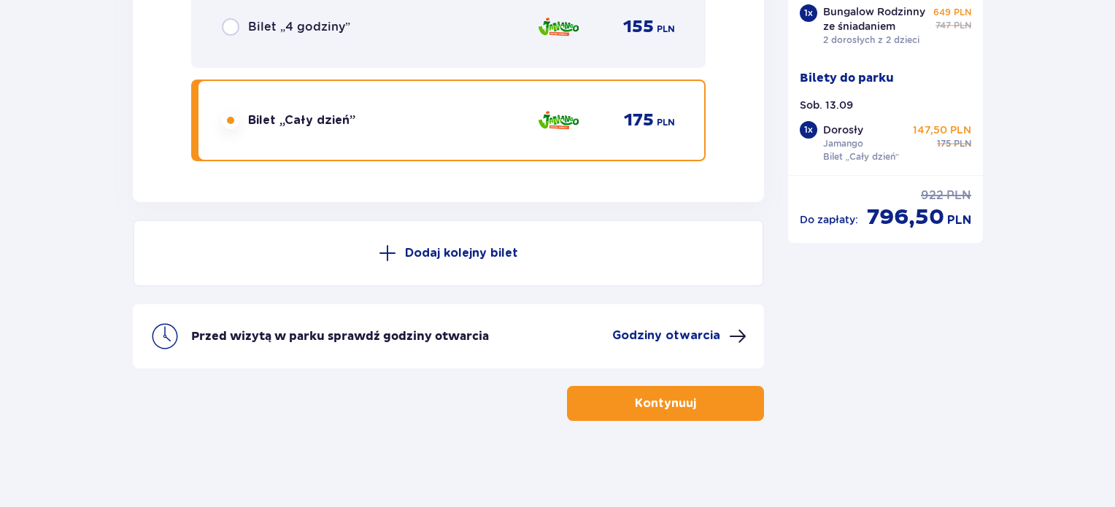
click at [484, 251] on p "Dodaj kolejny bilet" at bounding box center [461, 253] width 113 height 16
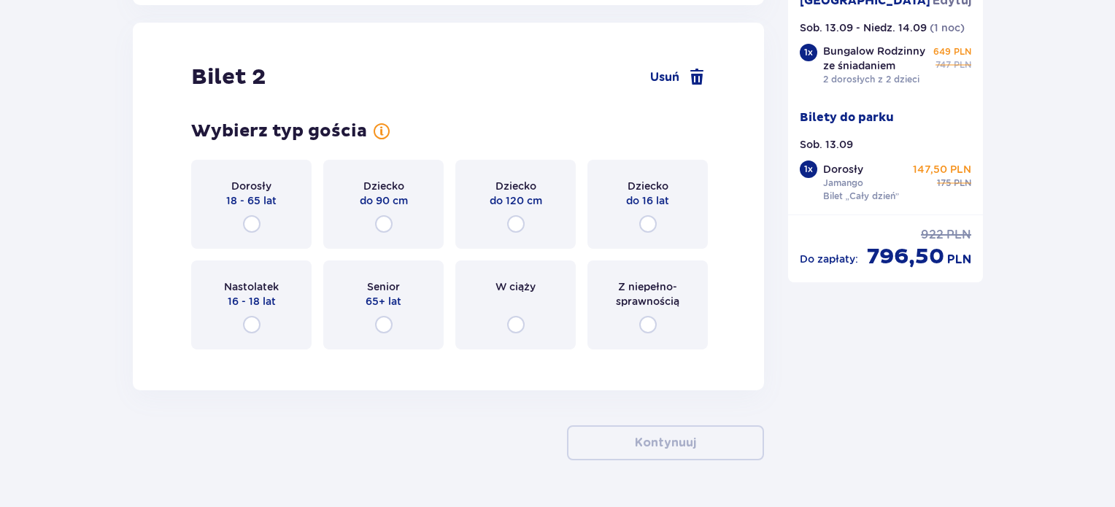
scroll to position [1808, 0]
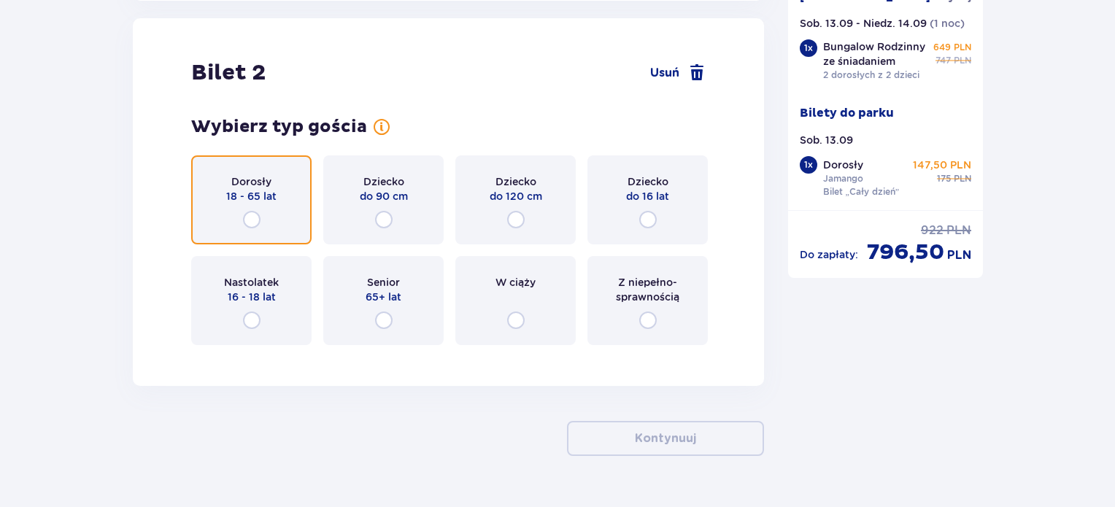
click at [257, 216] on input "radio" at bounding box center [252, 220] width 18 height 18
radio input "true"
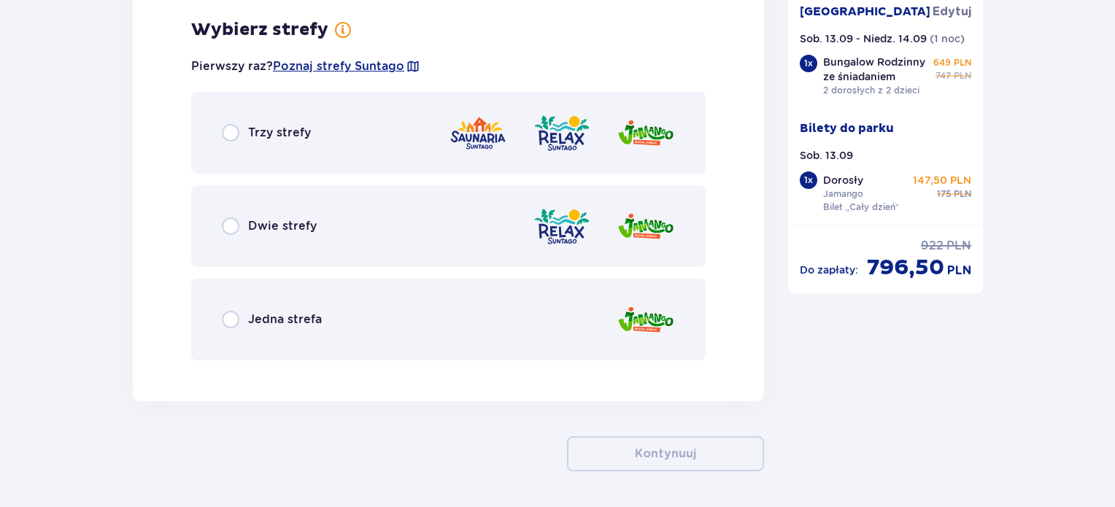
scroll to position [2164, 0]
click at [282, 329] on div "Jedna strefa" at bounding box center [448, 319] width 514 height 82
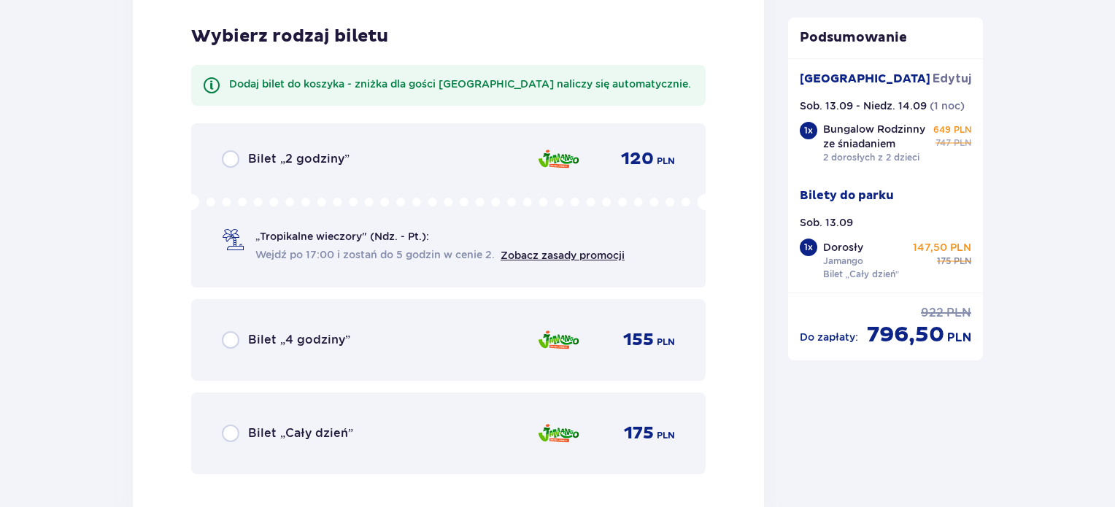
scroll to position [2534, 0]
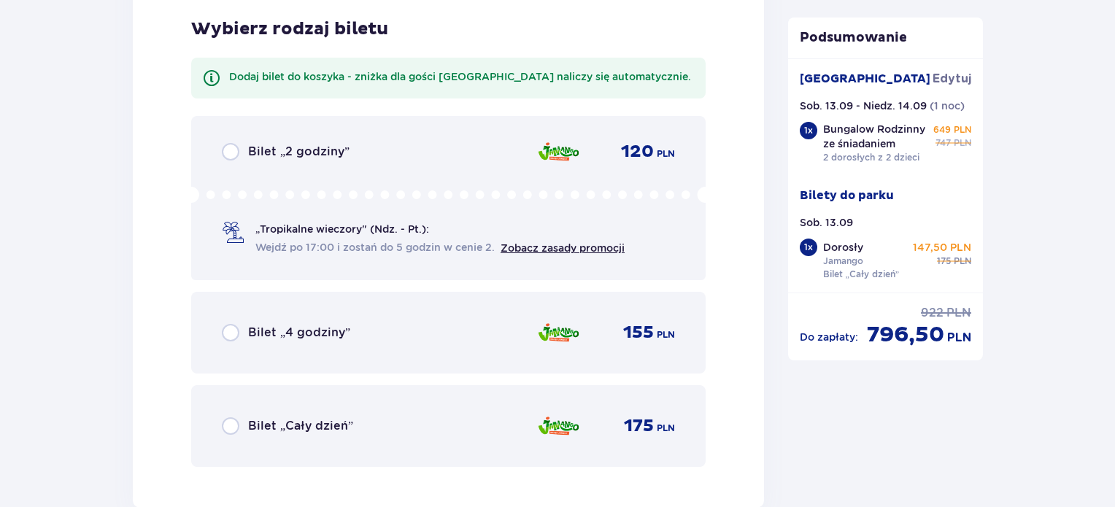
click at [321, 380] on div "Bilet „2 godziny” 120 PLN „Tropikalne wieczory" (Ndz. - Pt.): Wejdź po 17:00 i …" at bounding box center [448, 291] width 514 height 351
click at [303, 436] on div "Bilet „Cały dzień” 175 PLN" at bounding box center [448, 426] width 453 height 31
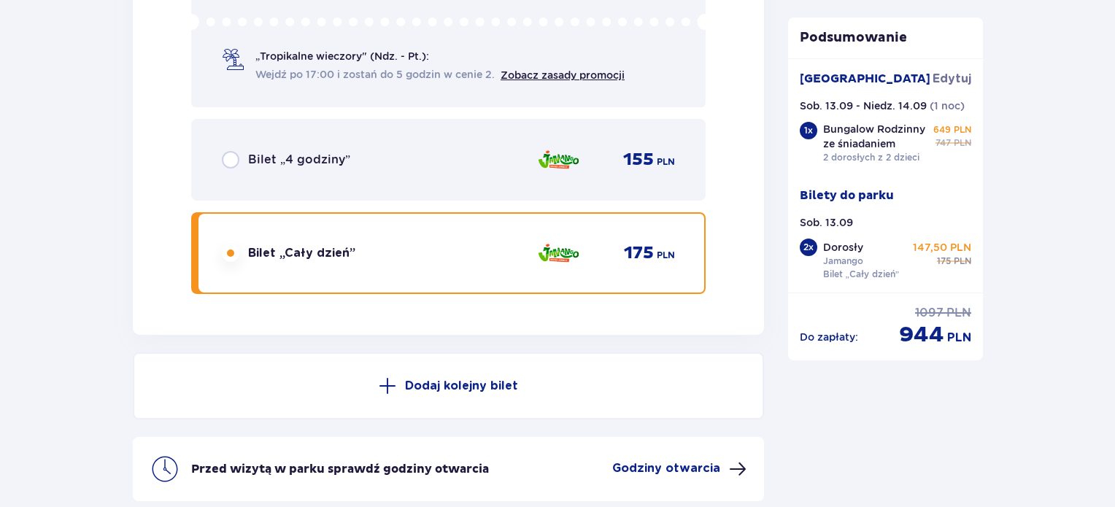
scroll to position [2704, 0]
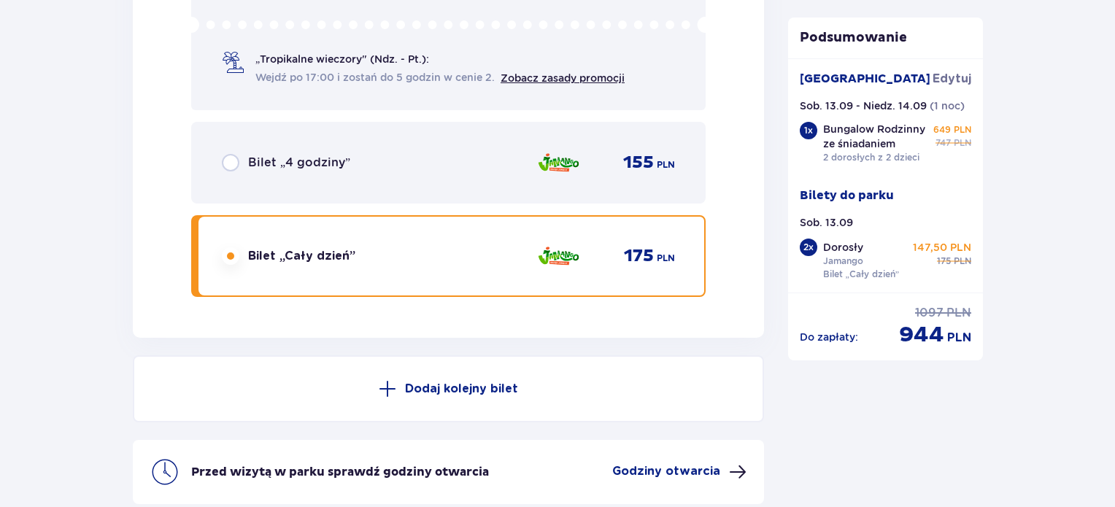
click at [450, 387] on p "Dodaj kolejny bilet" at bounding box center [461, 389] width 113 height 16
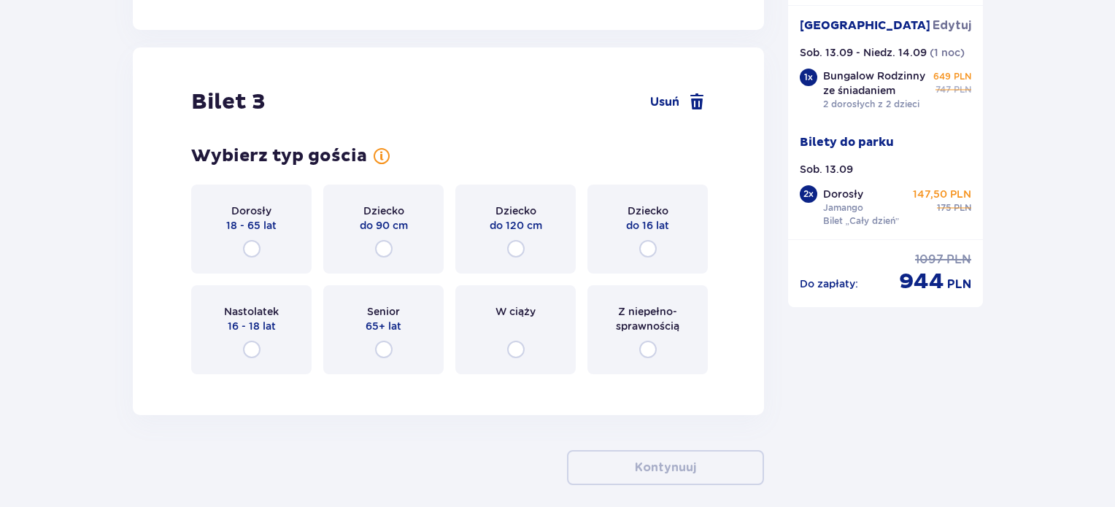
scroll to position [3215, 0]
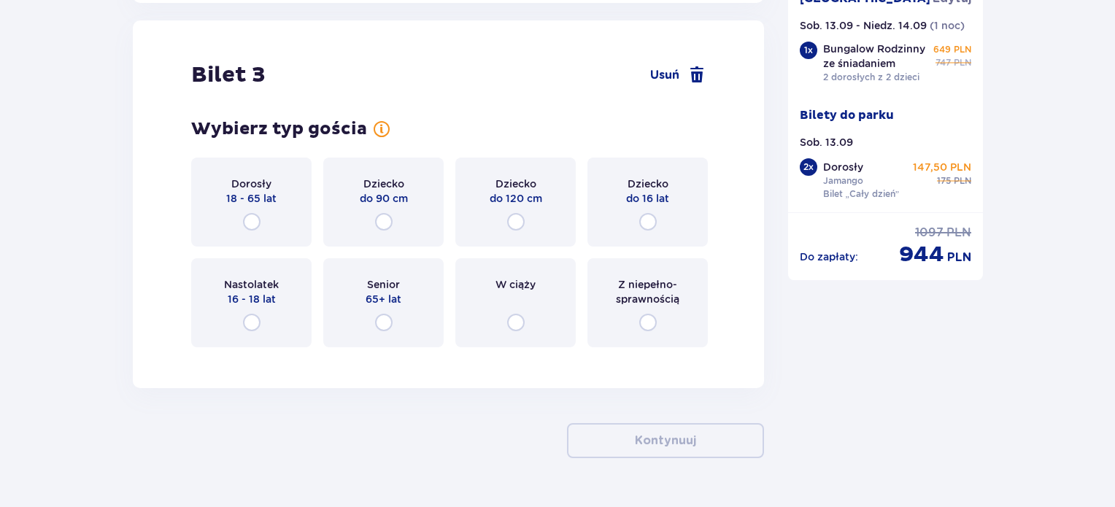
click at [506, 216] on div "Dziecko do 120 cm" at bounding box center [515, 202] width 120 height 89
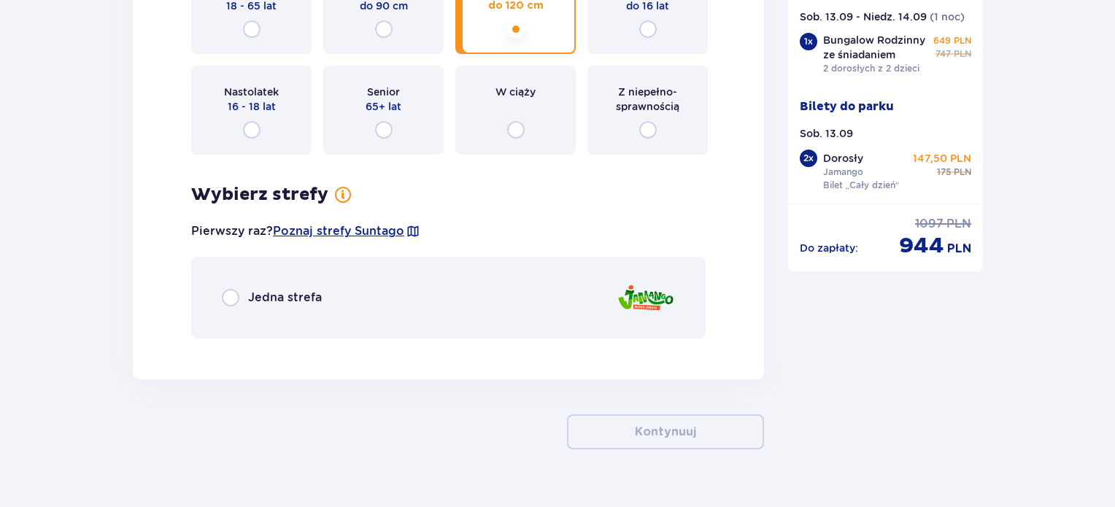
scroll to position [3436, 0]
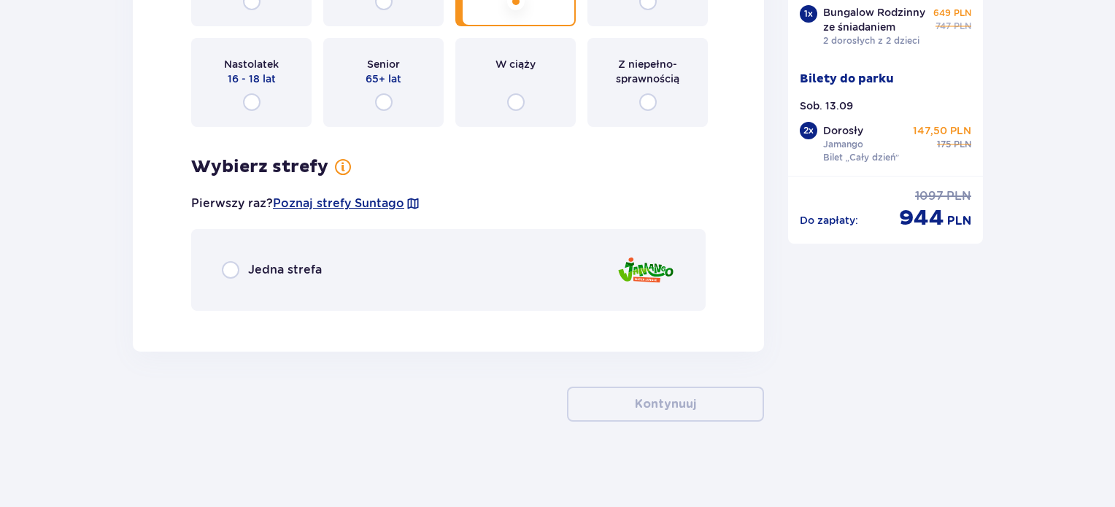
click at [277, 274] on p "Jedna strefa" at bounding box center [285, 270] width 74 height 16
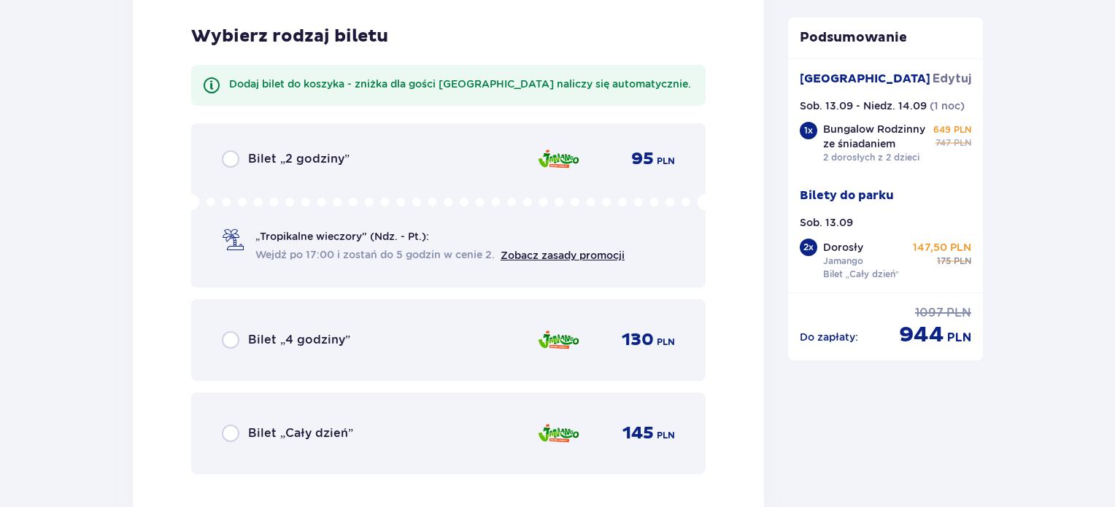
scroll to position [3756, 0]
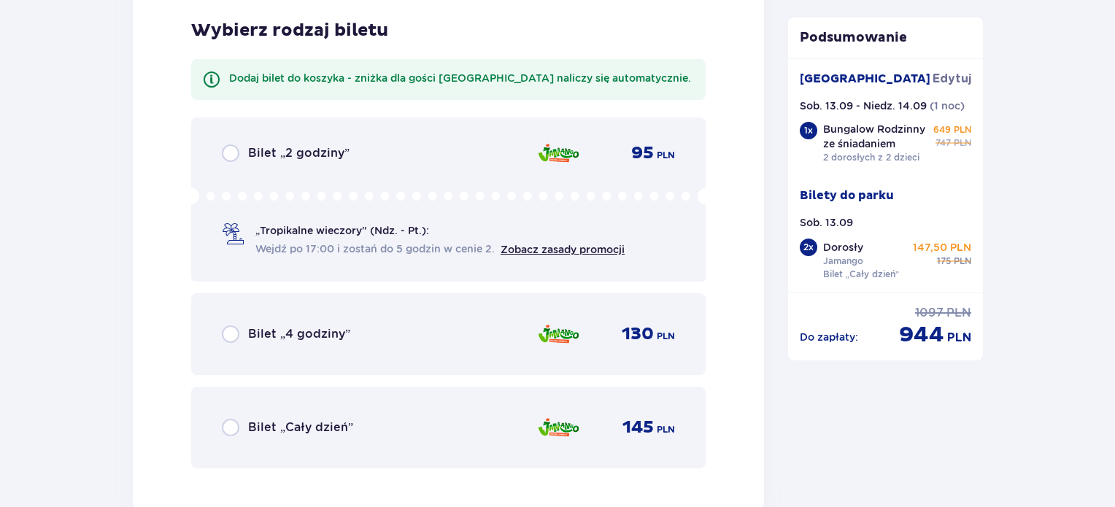
click at [290, 437] on div "Bilet „Cały dzień” 145 PLN" at bounding box center [448, 427] width 453 height 31
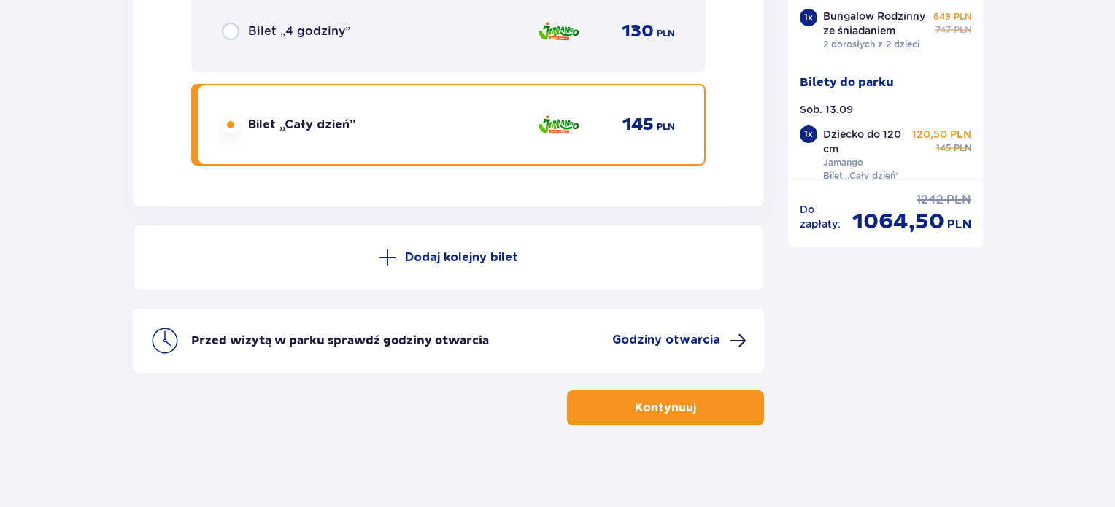
scroll to position [4062, 0]
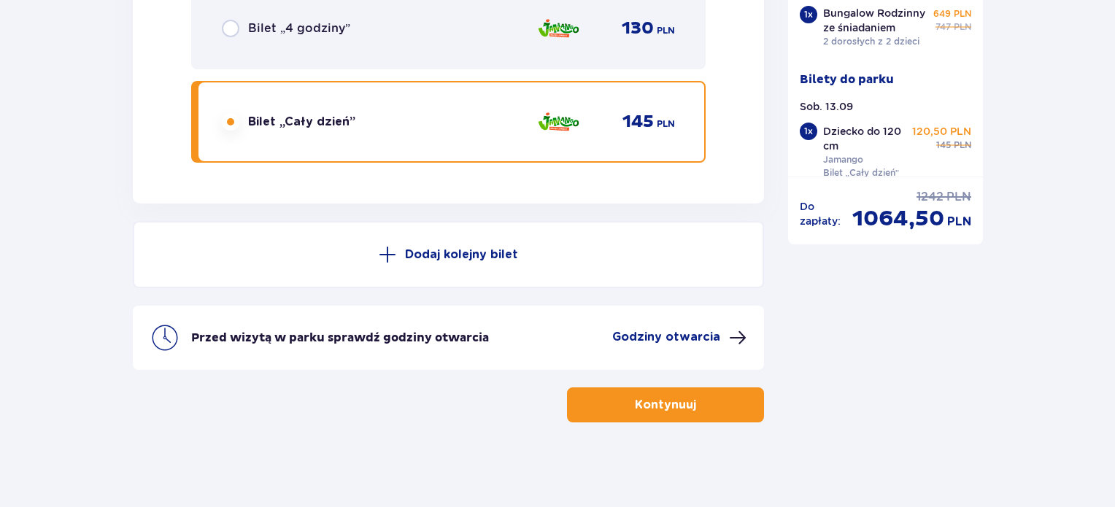
click at [467, 268] on button "Dodaj kolejny bilet" at bounding box center [448, 254] width 631 height 67
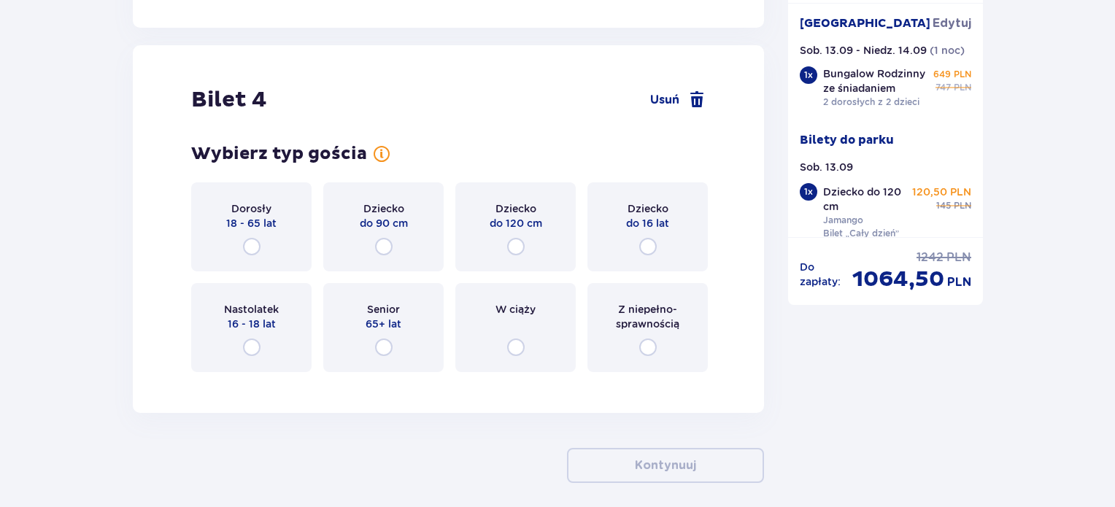
scroll to position [4263, 0]
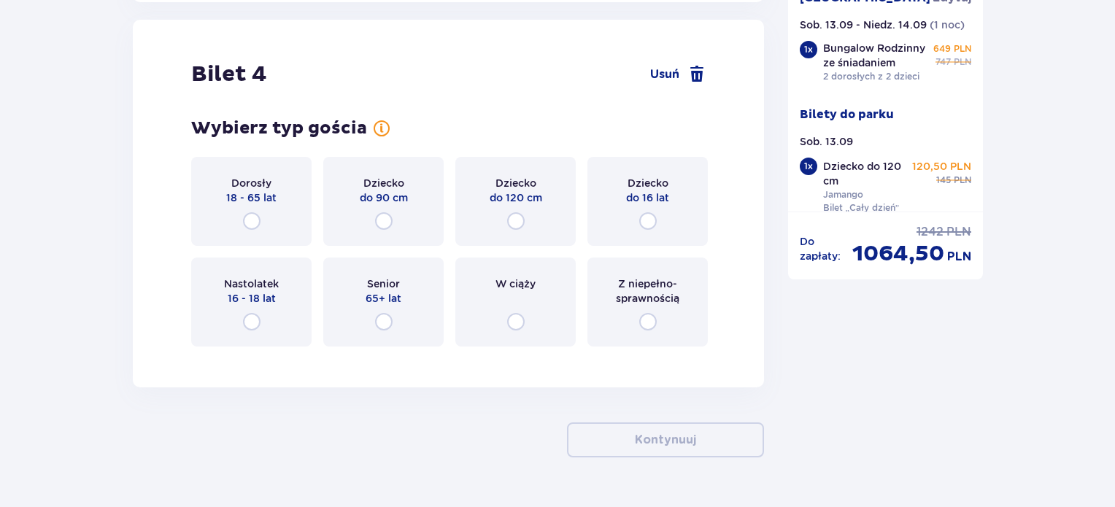
click at [630, 203] on div "Dziecko do 16 lat" at bounding box center [647, 201] width 120 height 89
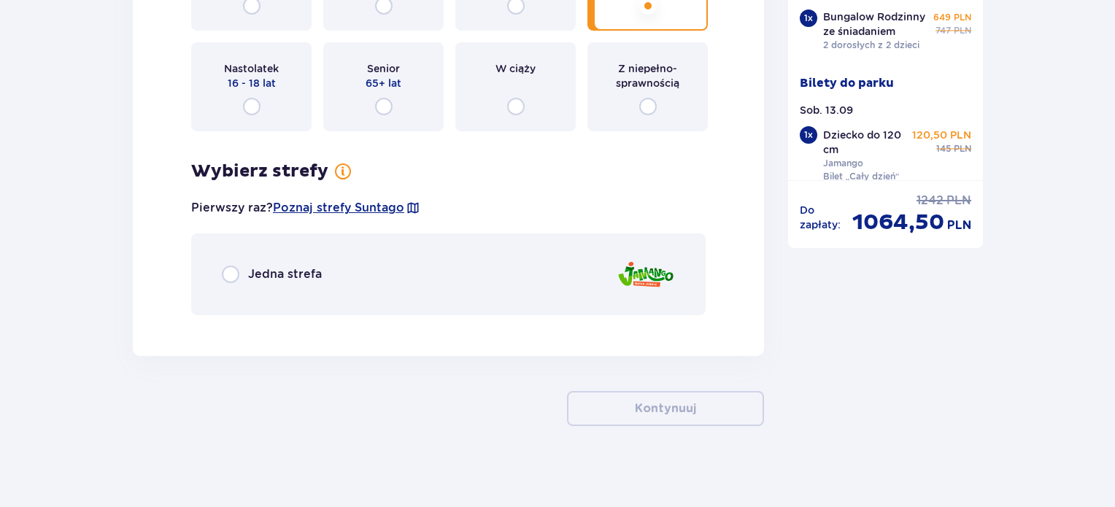
scroll to position [4482, 0]
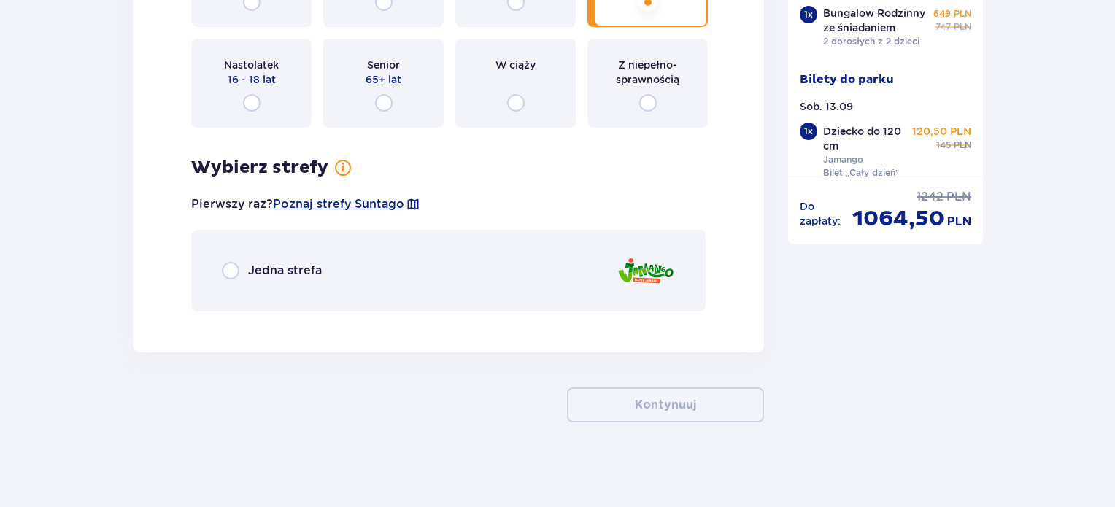
click at [492, 264] on div "Jedna strefa" at bounding box center [448, 271] width 514 height 82
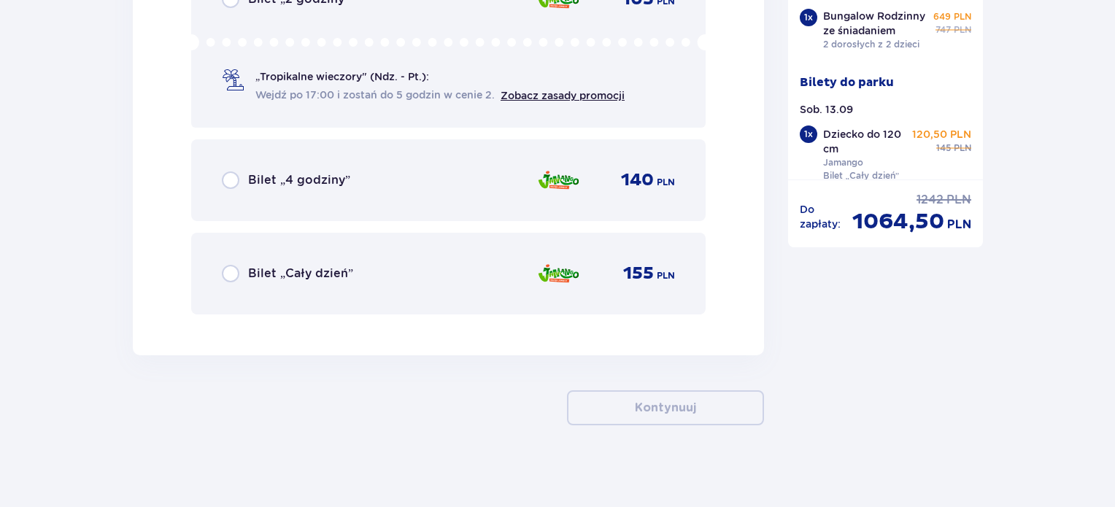
scroll to position [4959, 0]
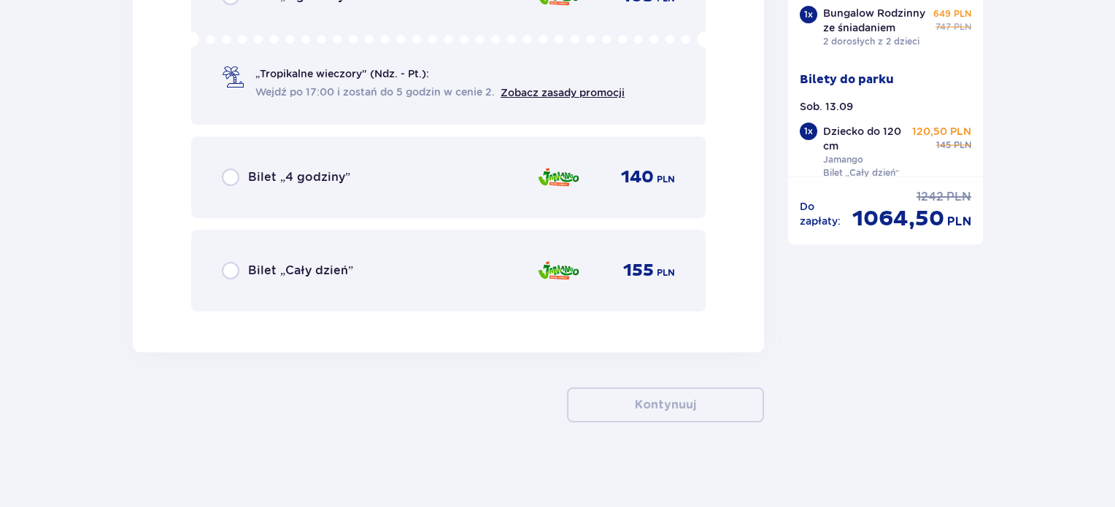
click at [431, 274] on div "Bilet „Cały dzień” 155 PLN" at bounding box center [448, 270] width 453 height 31
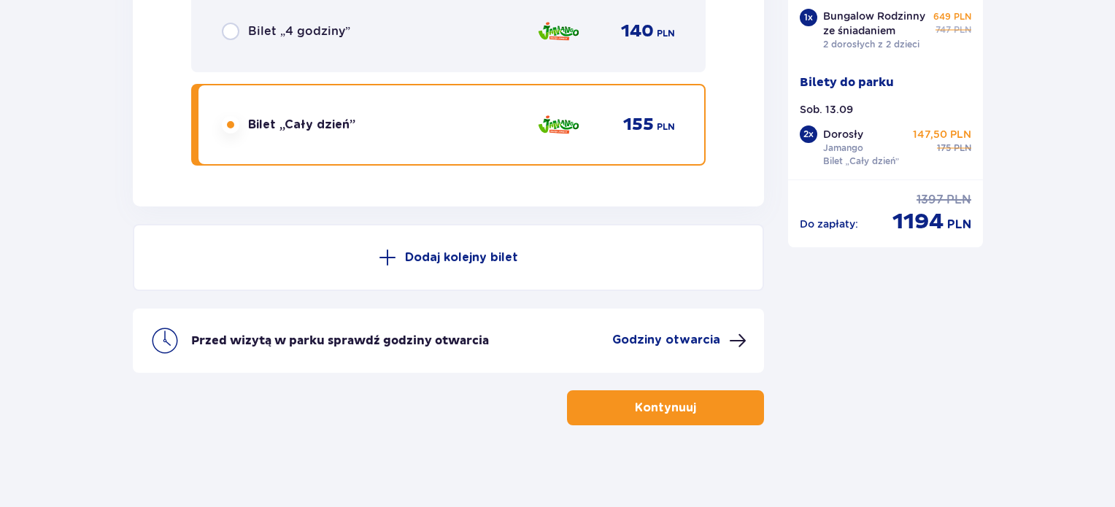
scroll to position [5108, 0]
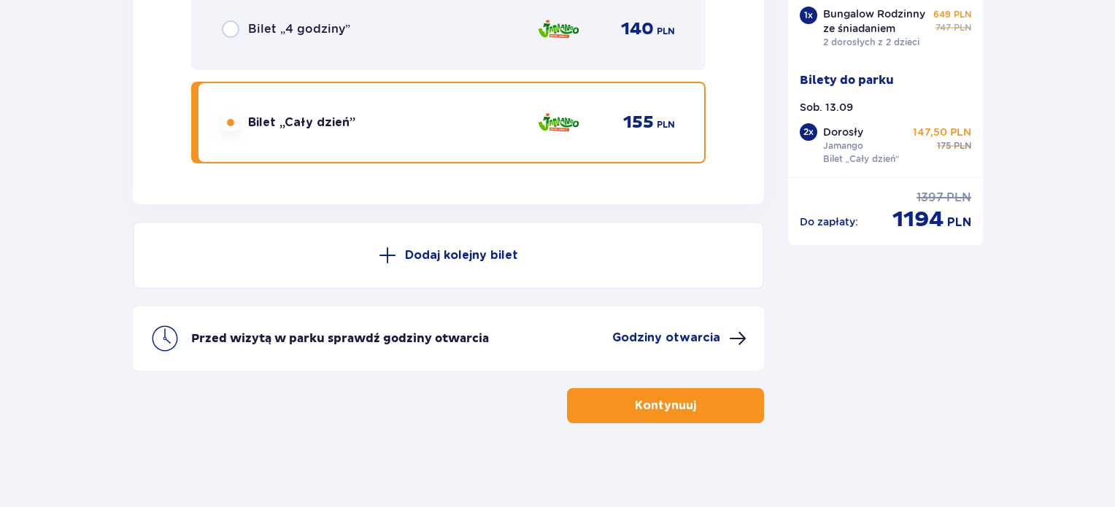
click at [660, 411] on button "Kontynuuj" at bounding box center [665, 405] width 197 height 35
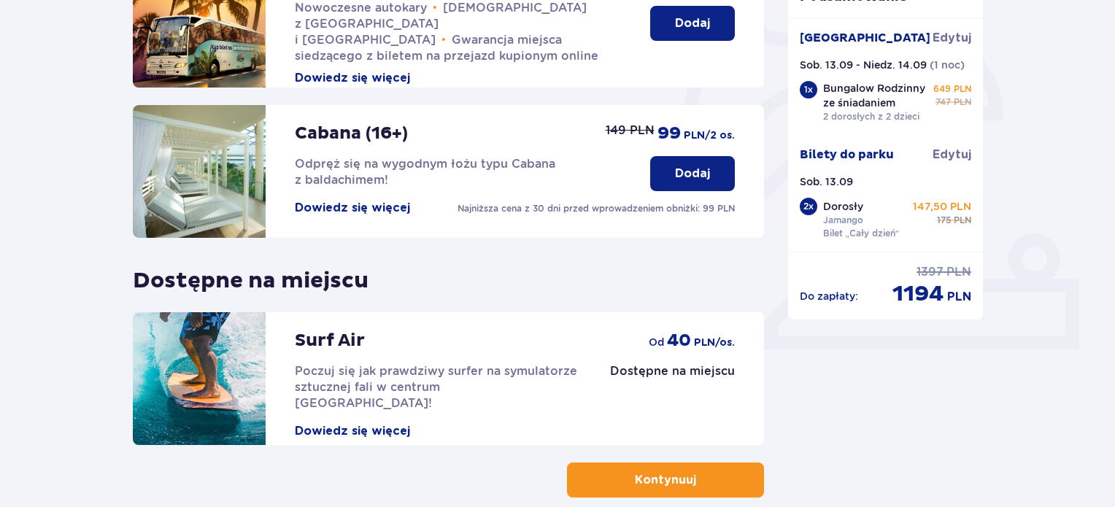
scroll to position [481, 0]
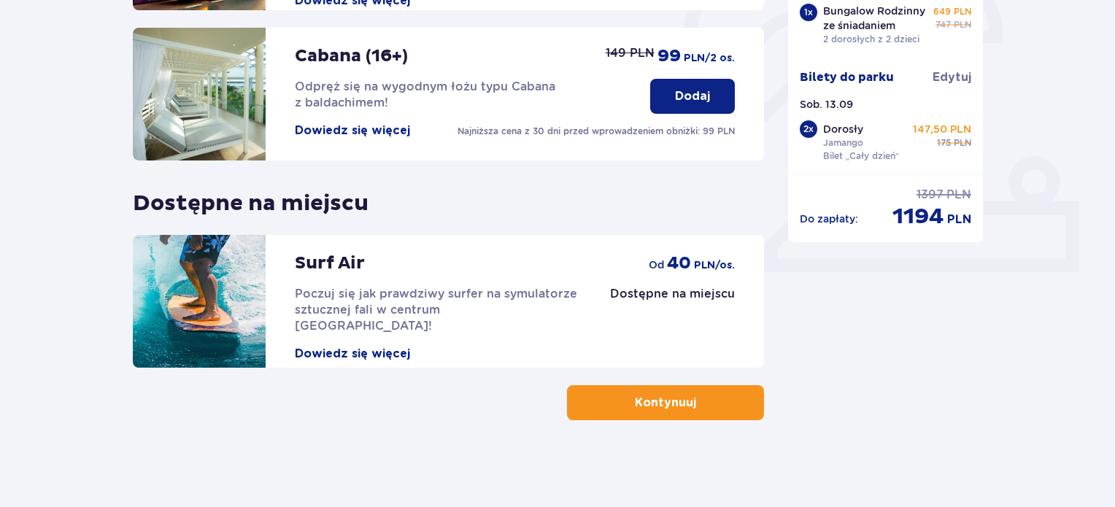
click at [665, 411] on button "Kontynuuj" at bounding box center [665, 402] width 197 height 35
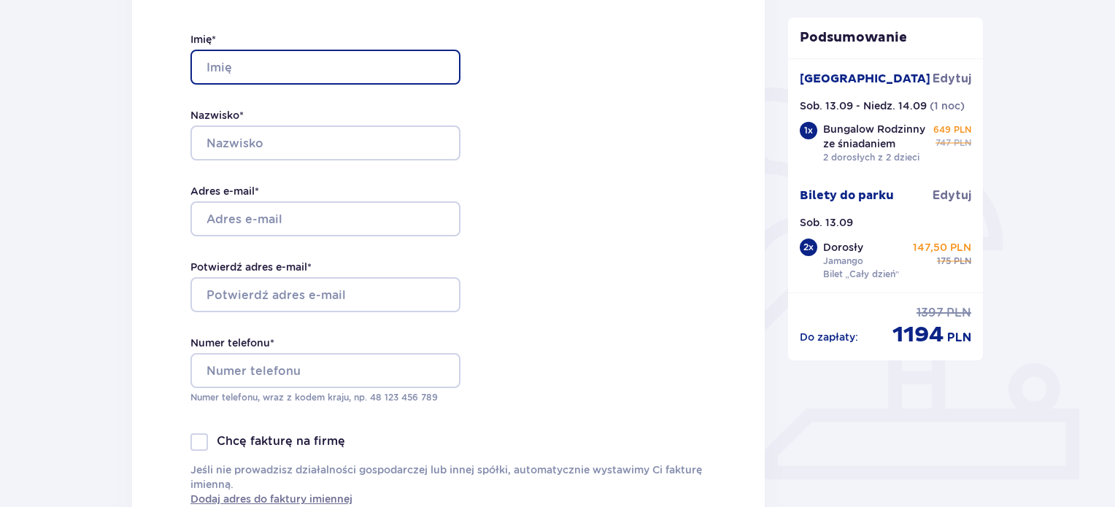
click at [397, 66] on input "Imię *" at bounding box center [325, 67] width 270 height 35
type input "Mateusz"
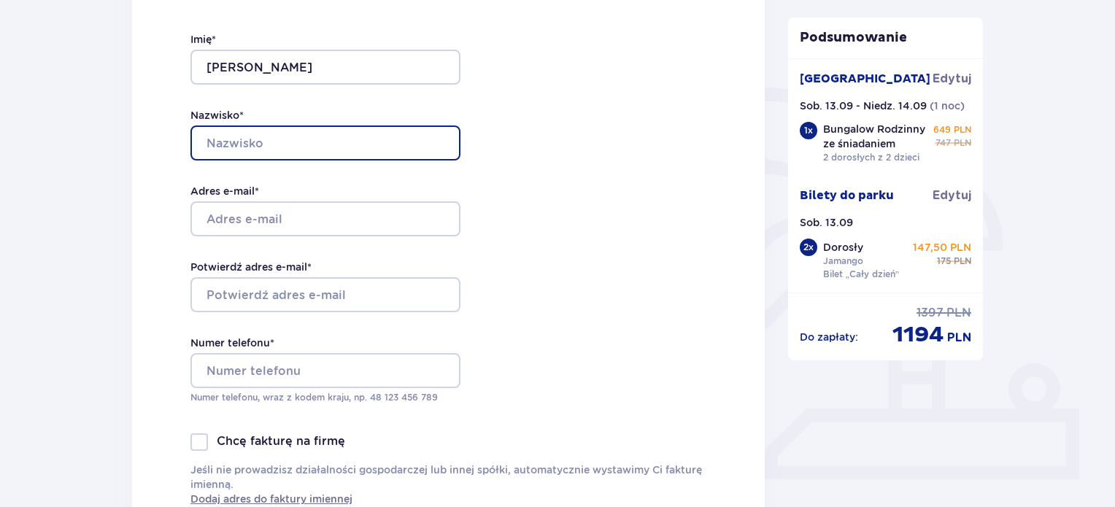
type input "Benka"
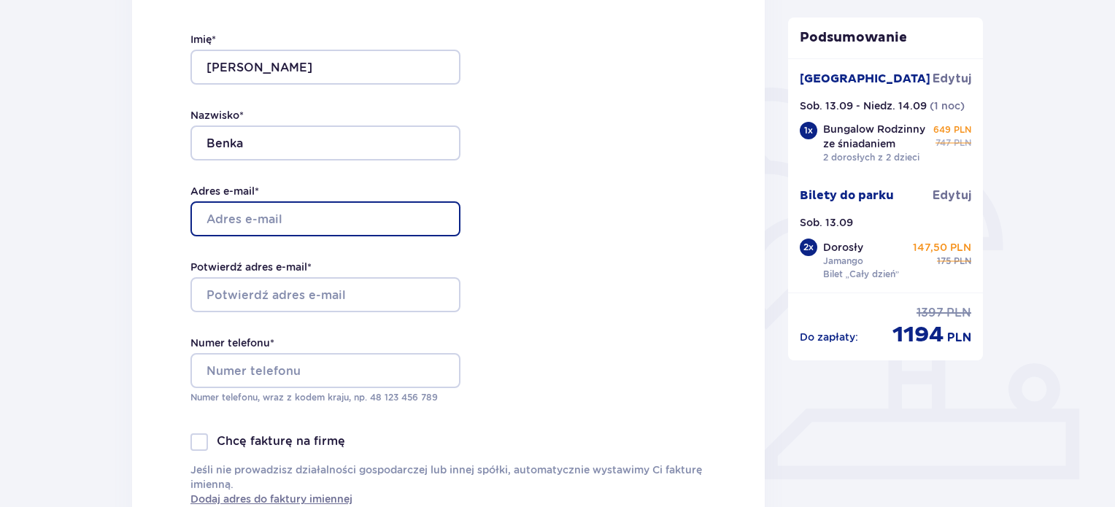
type input "mateuszbenka@gmail.com"
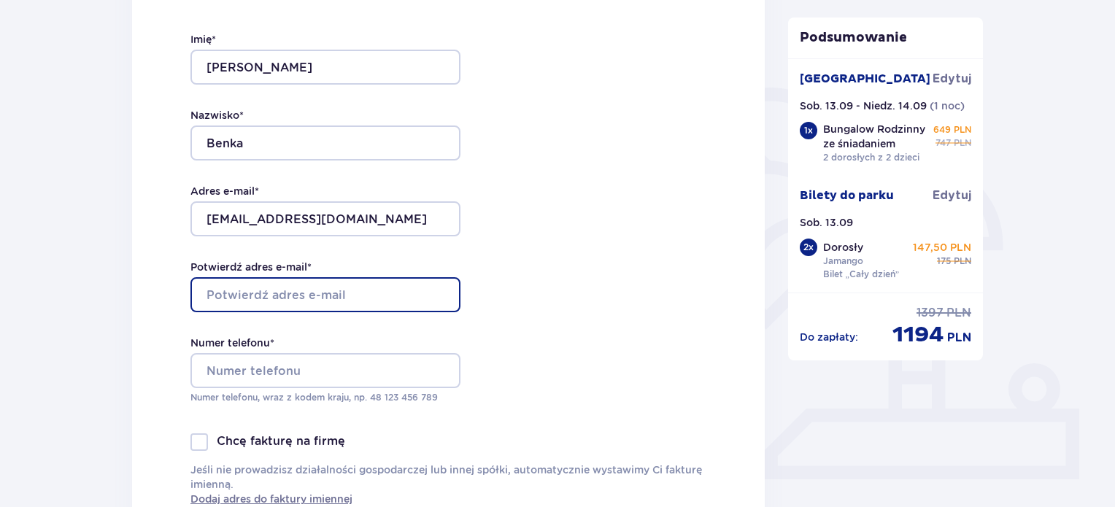
type input "mateuszbenka@gmail.com"
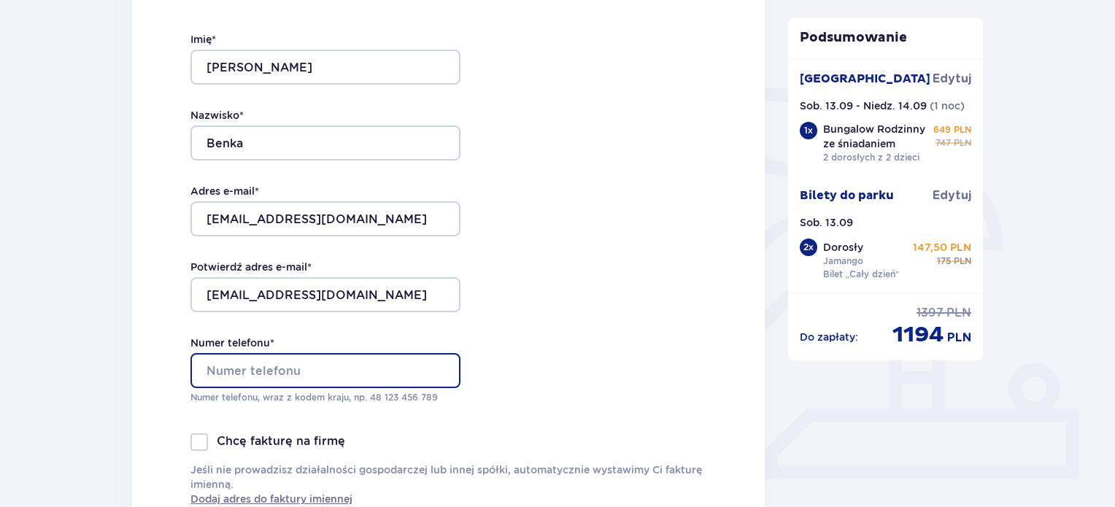
type input "506819300"
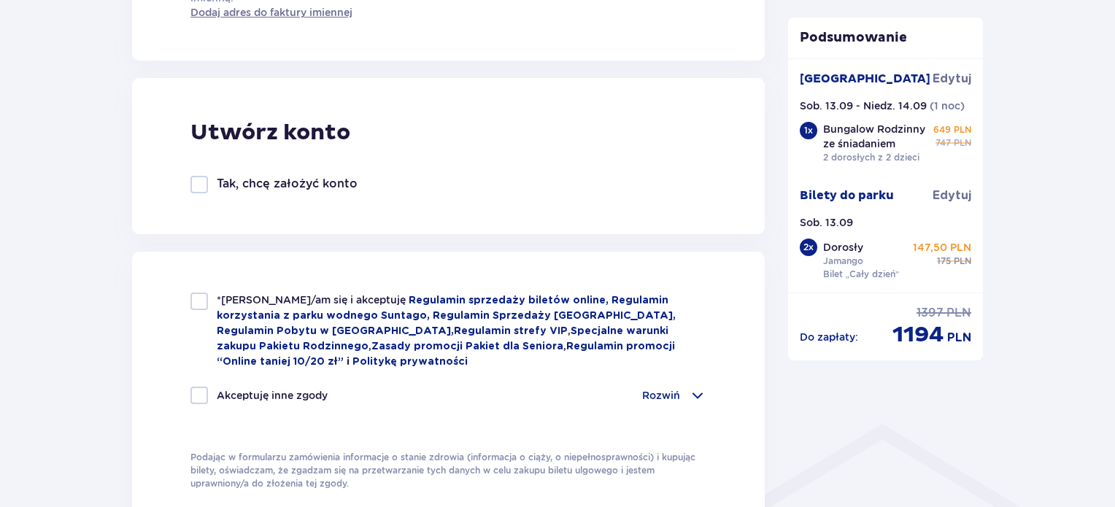
scroll to position [767, 0]
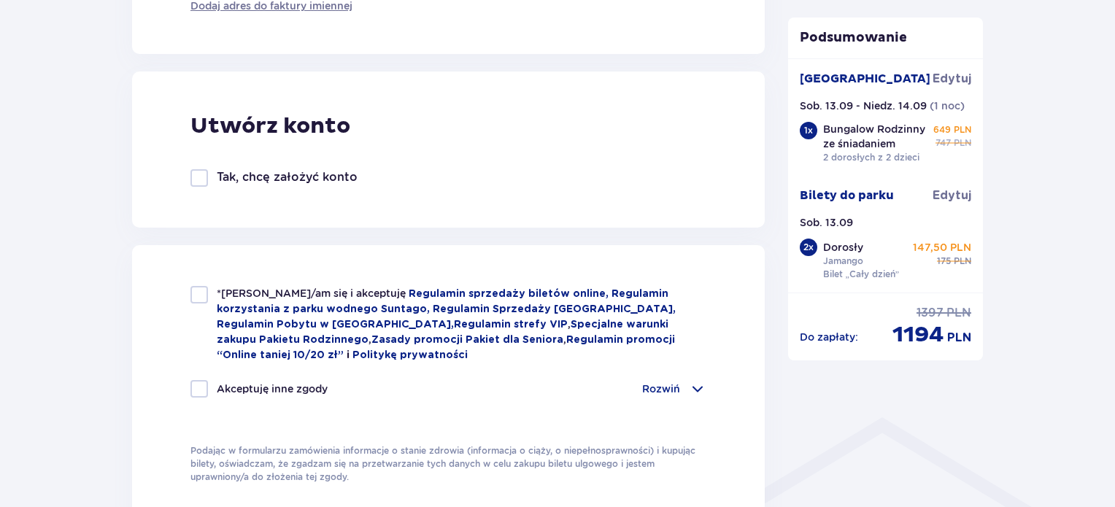
click at [197, 287] on div at bounding box center [199, 295] width 18 height 18
checkbox input "true"
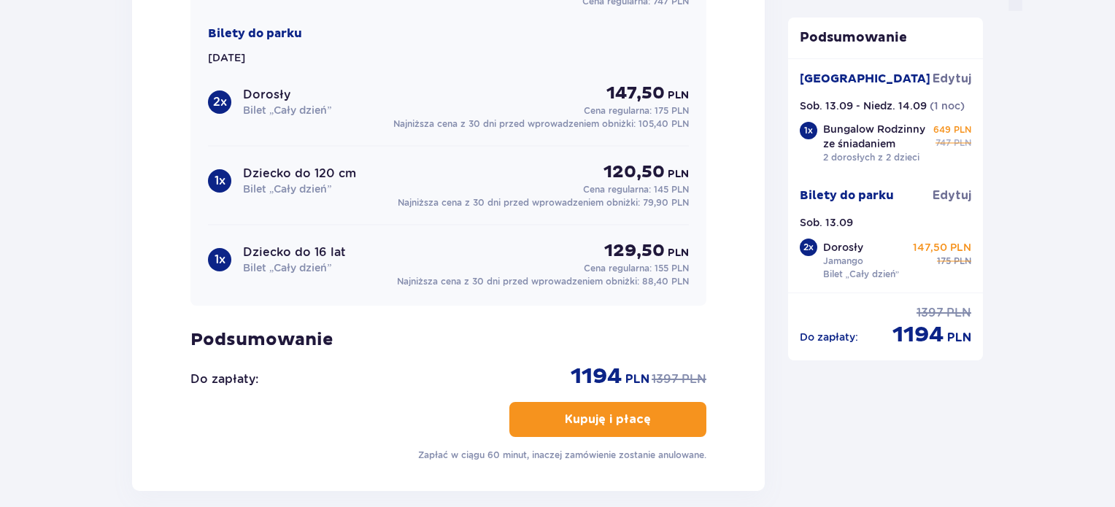
scroll to position [1563, 0]
click at [592, 419] on p "Kupuję i płacę" at bounding box center [608, 419] width 86 height 16
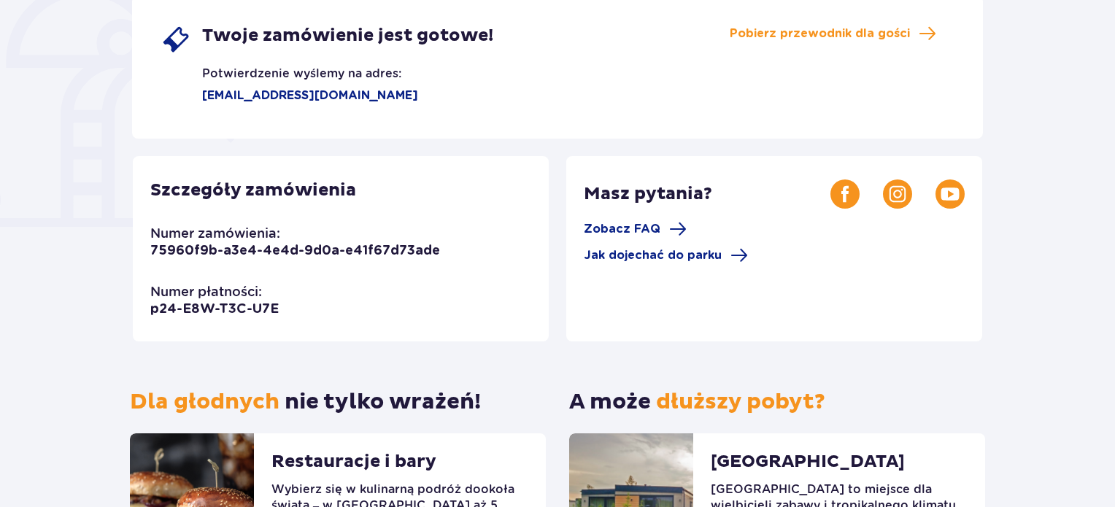
scroll to position [228, 0]
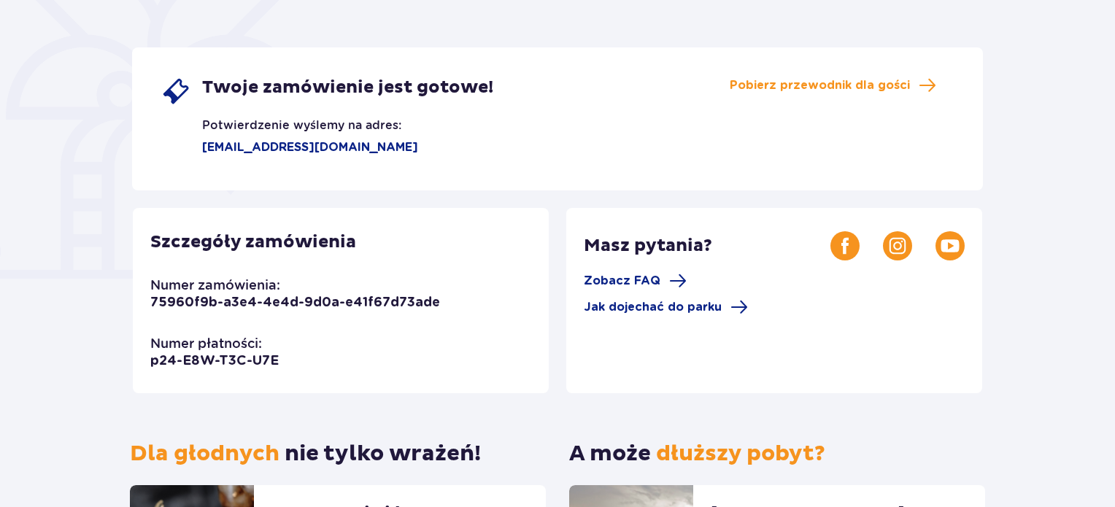
click at [794, 93] on div "Twoje zamówienie jest gotowe! Potwierdzenie wyślemy na adres: [EMAIL_ADDRESS][D…" at bounding box center [557, 118] width 851 height 143
click at [811, 89] on span "Pobierz przewodnik dla gości" at bounding box center [819, 85] width 180 height 16
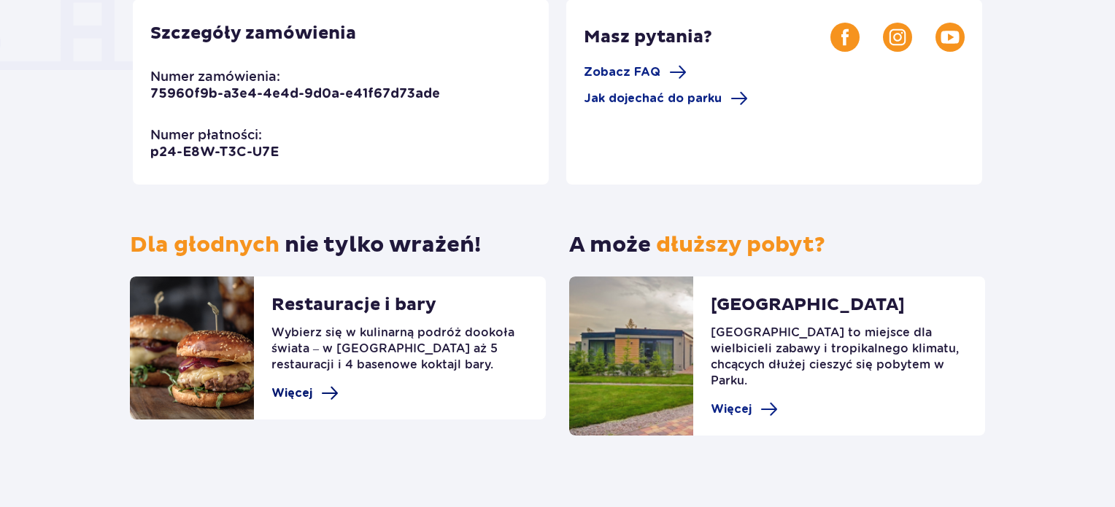
click at [321, 387] on span at bounding box center [330, 393] width 18 height 18
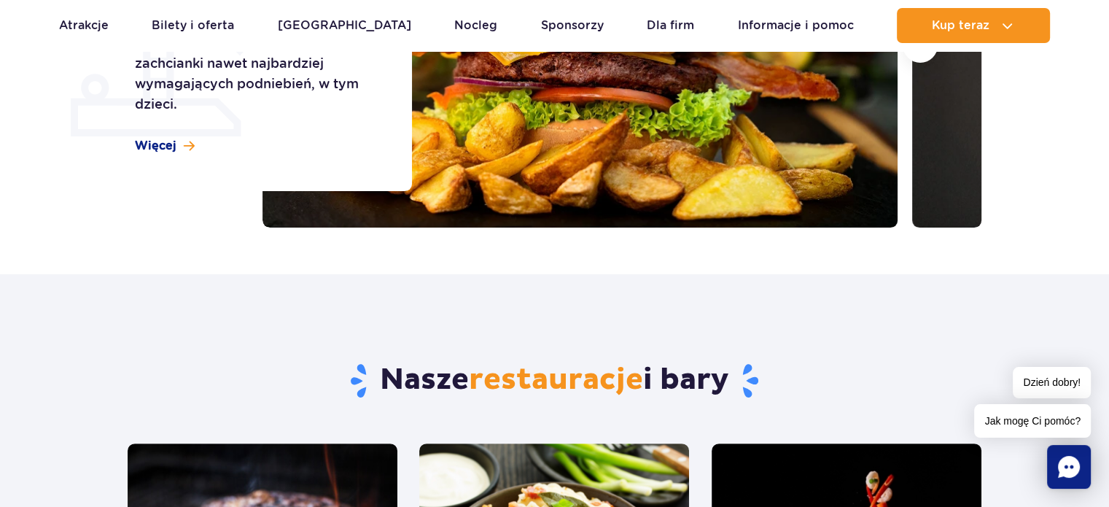
scroll to position [373, 0]
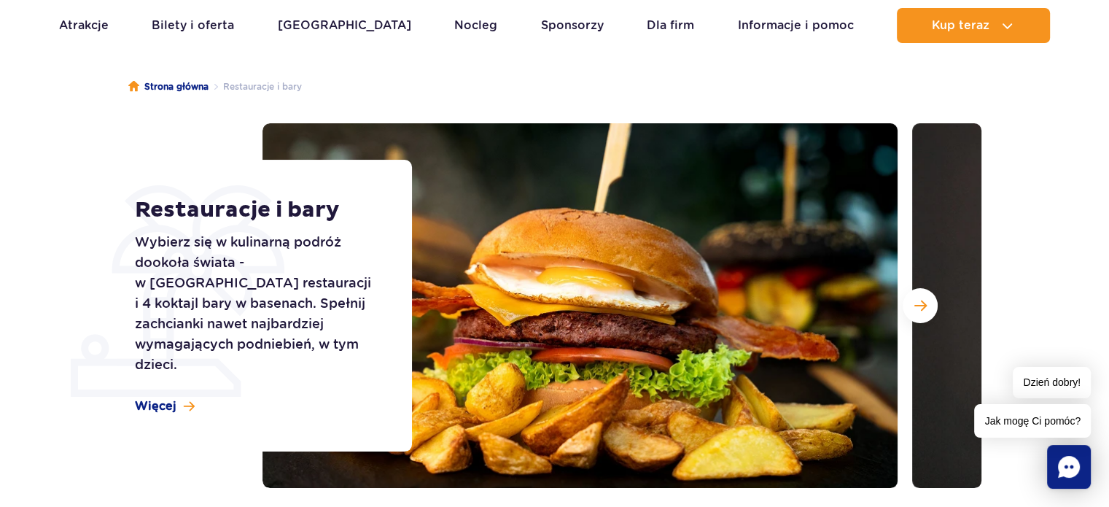
scroll to position [0, 0]
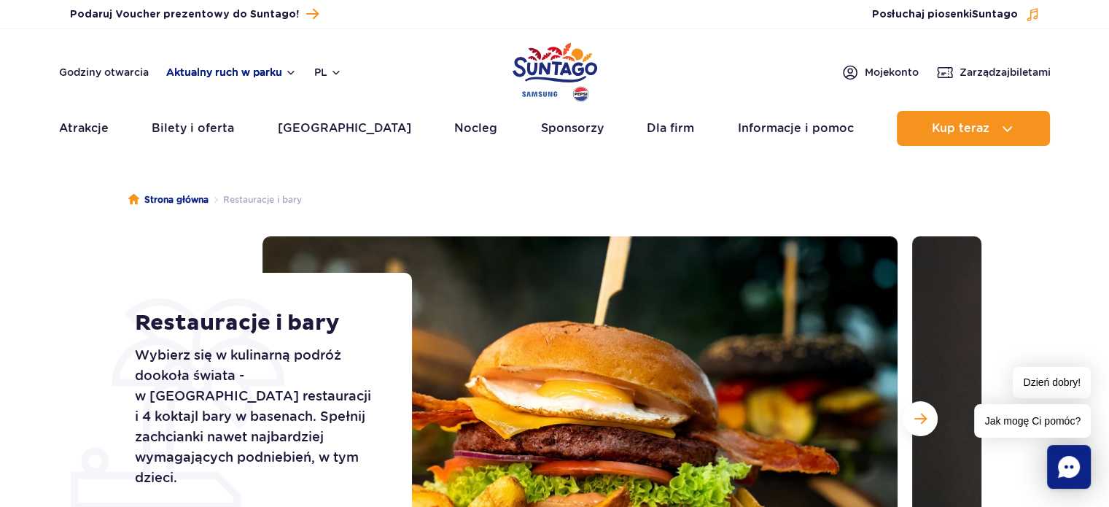
click at [236, 72] on button "Aktualny ruch w parku" at bounding box center [231, 72] width 131 height 12
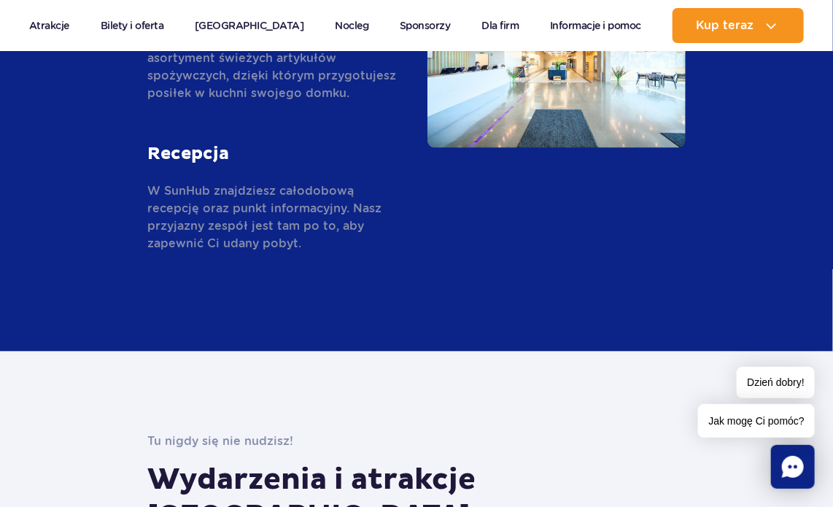
scroll to position [3063, 0]
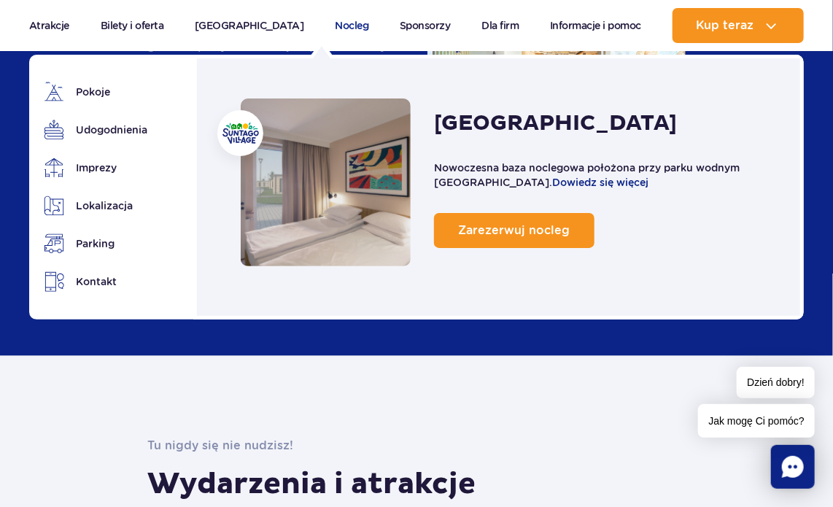
click at [335, 17] on link "Nocleg" at bounding box center [352, 25] width 34 height 35
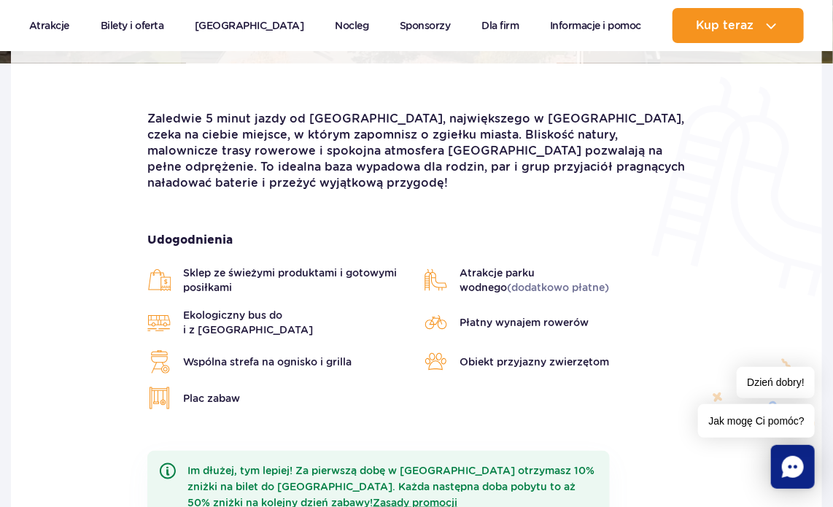
scroll to position [359, 0]
click at [333, 120] on p "Zaledwie 5 minut jazdy od [GEOGRAPHIC_DATA], największego w [GEOGRAPHIC_DATA], …" at bounding box center [416, 150] width 538 height 80
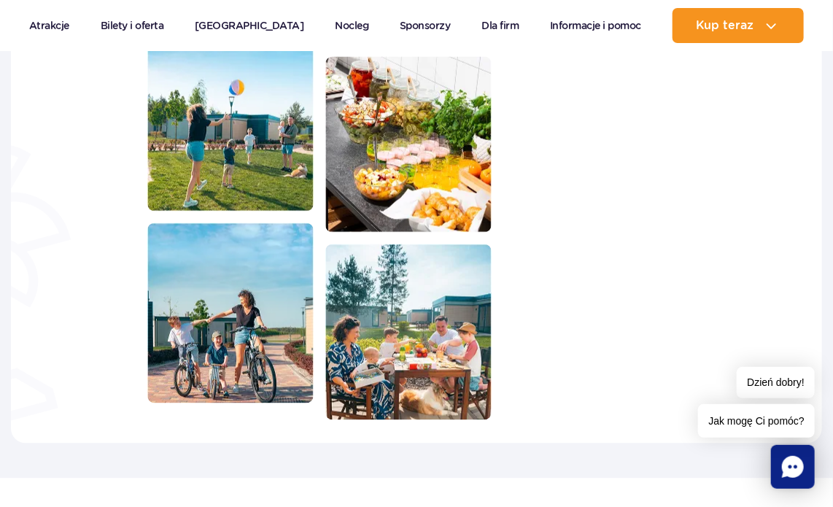
scroll to position [869, 0]
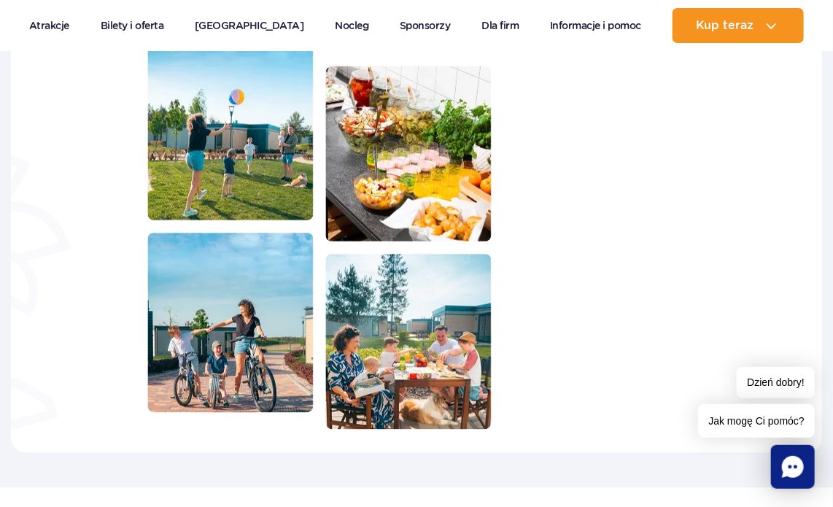
click at [411, 155] on img at bounding box center [408, 154] width 166 height 176
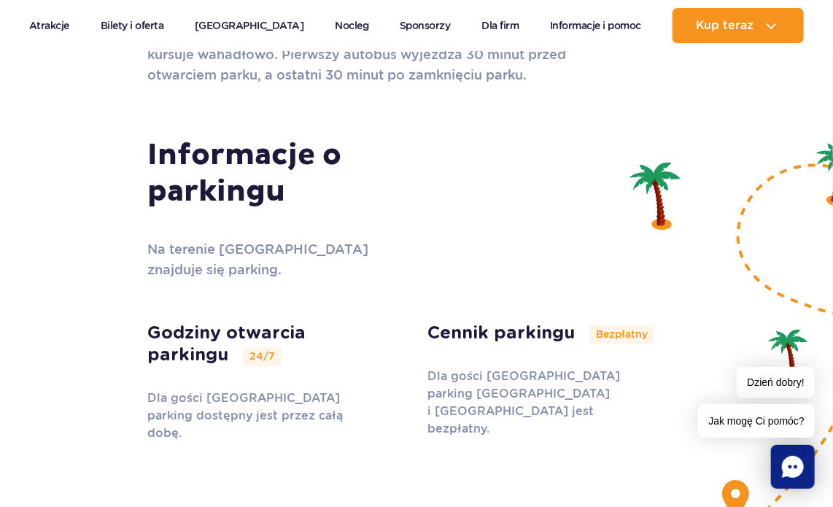
scroll to position [5105, 0]
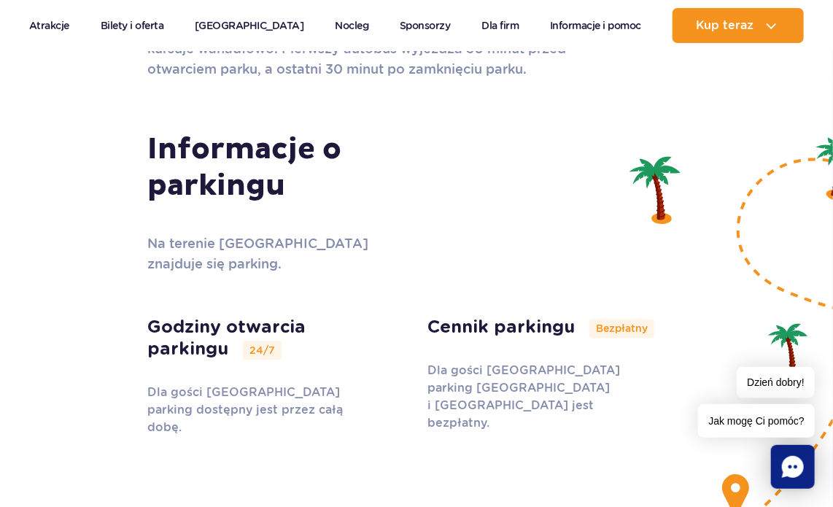
click at [557, 363] on p "Dla gości [GEOGRAPHIC_DATA] parking [GEOGRAPHIC_DATA] i [GEOGRAPHIC_DATA] jest …" at bounding box center [529, 398] width 204 height 70
